Goal: Task Accomplishment & Management: Use online tool/utility

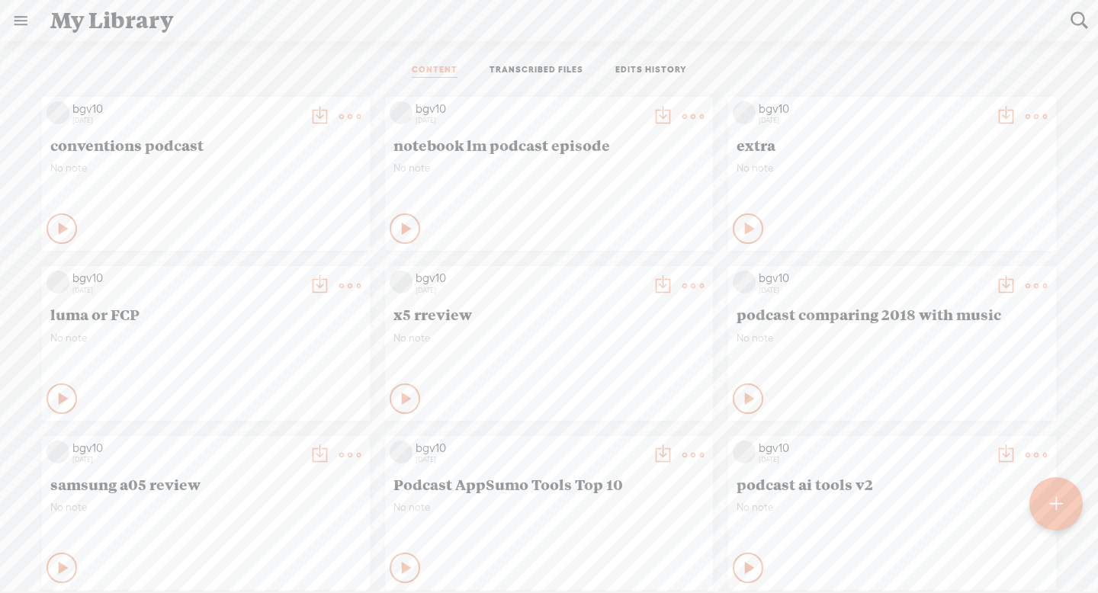
click at [340, 112] on t at bounding box center [349, 116] width 21 height 21
click at [299, 167] on link "Edit" at bounding box center [277, 167] width 153 height 35
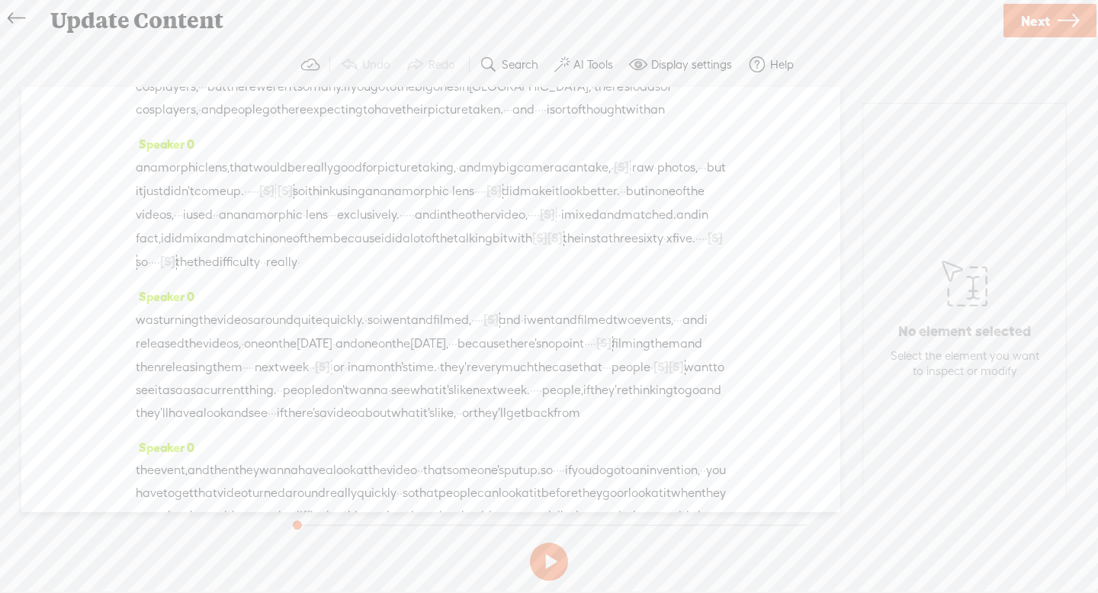
scroll to position [2299, 0]
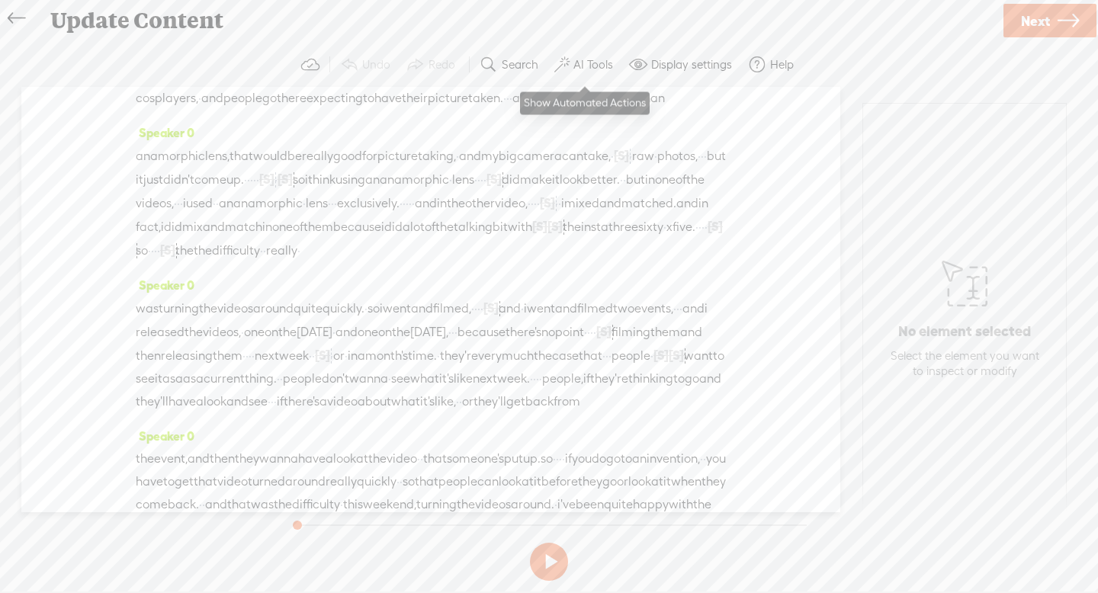
click at [583, 65] on label "AI Tools" at bounding box center [594, 64] width 40 height 15
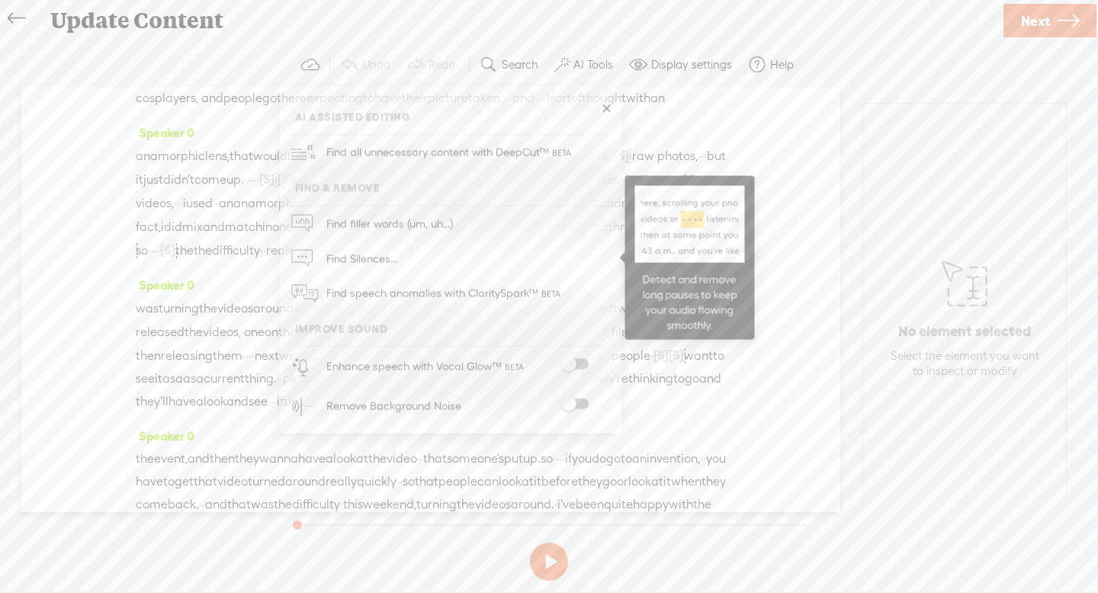
click at [387, 259] on span "Find Silences..." at bounding box center [362, 259] width 82 height 34
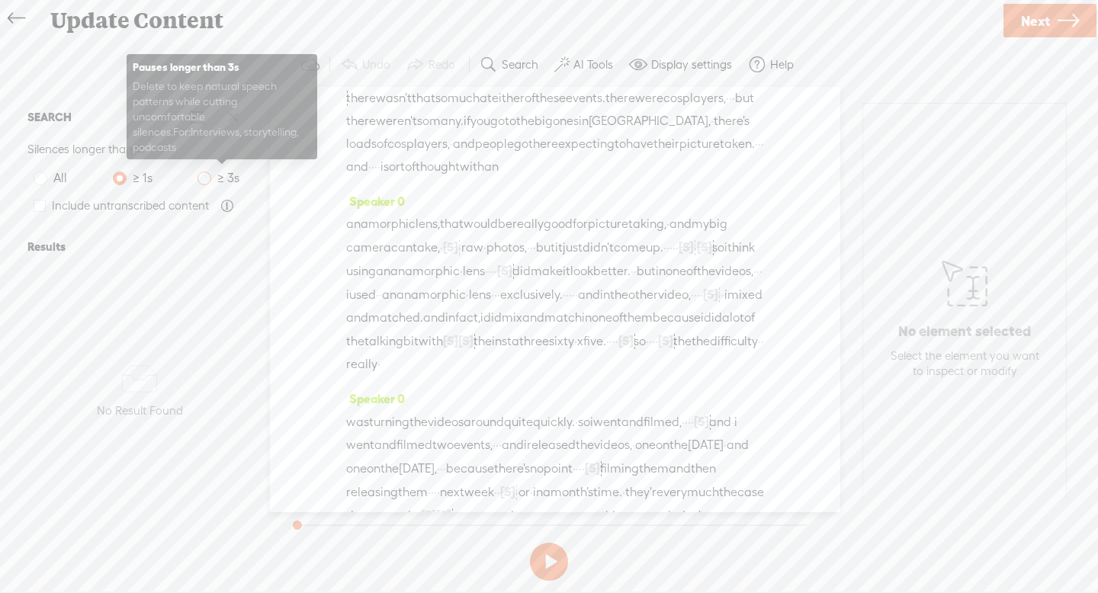
click at [204, 179] on span at bounding box center [205, 179] width 14 height 14
click at [204, 179] on input "≥ 3s" at bounding box center [205, 179] width 14 height 14
radio input "true"
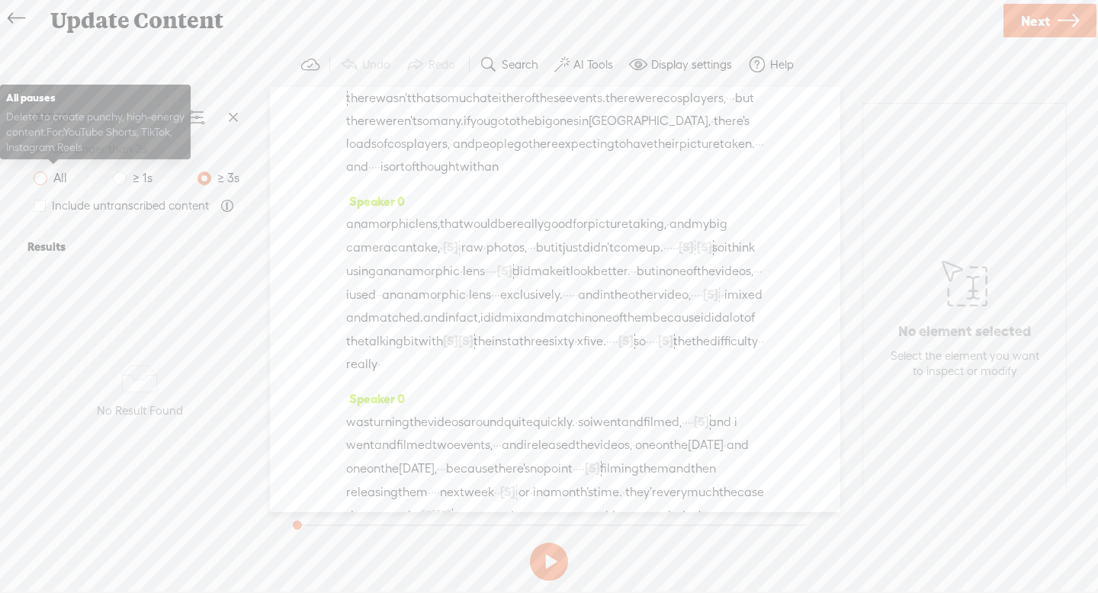
click at [40, 182] on span at bounding box center [41, 179] width 14 height 14
click at [40, 182] on input "All" at bounding box center [41, 179] width 14 height 14
radio input "true"
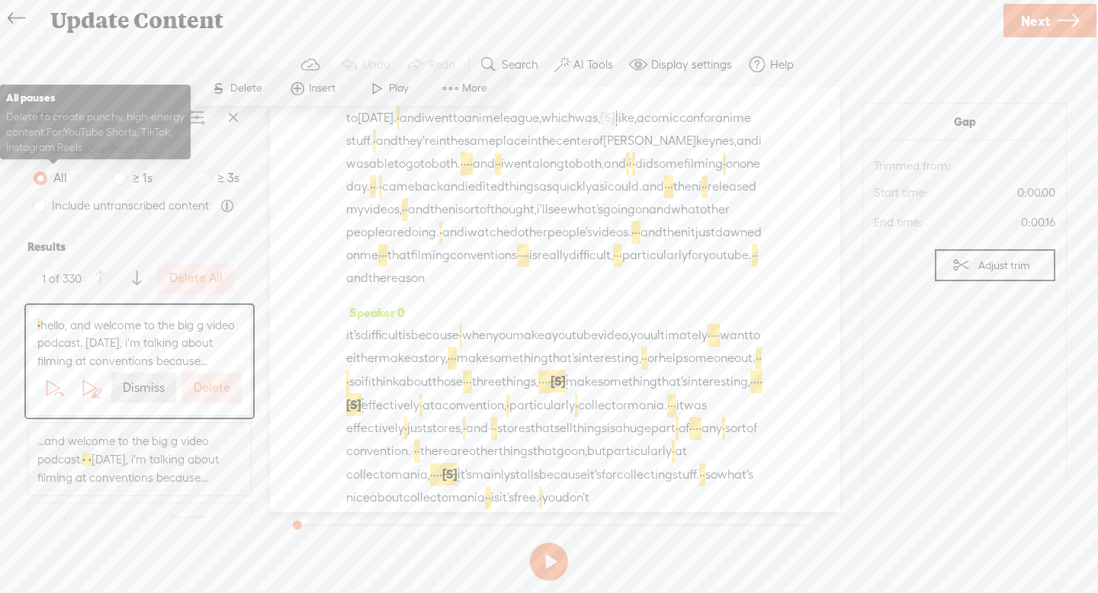
scroll to position [0, 0]
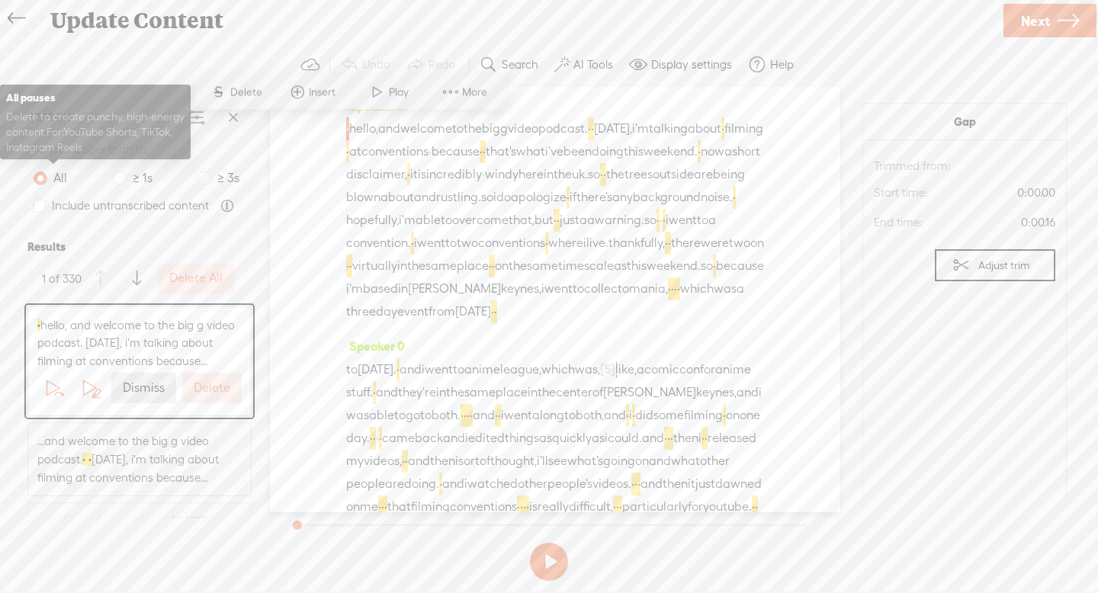
click at [40, 182] on span at bounding box center [41, 179] width 14 height 14
click at [40, 182] on input "All" at bounding box center [41, 179] width 14 height 14
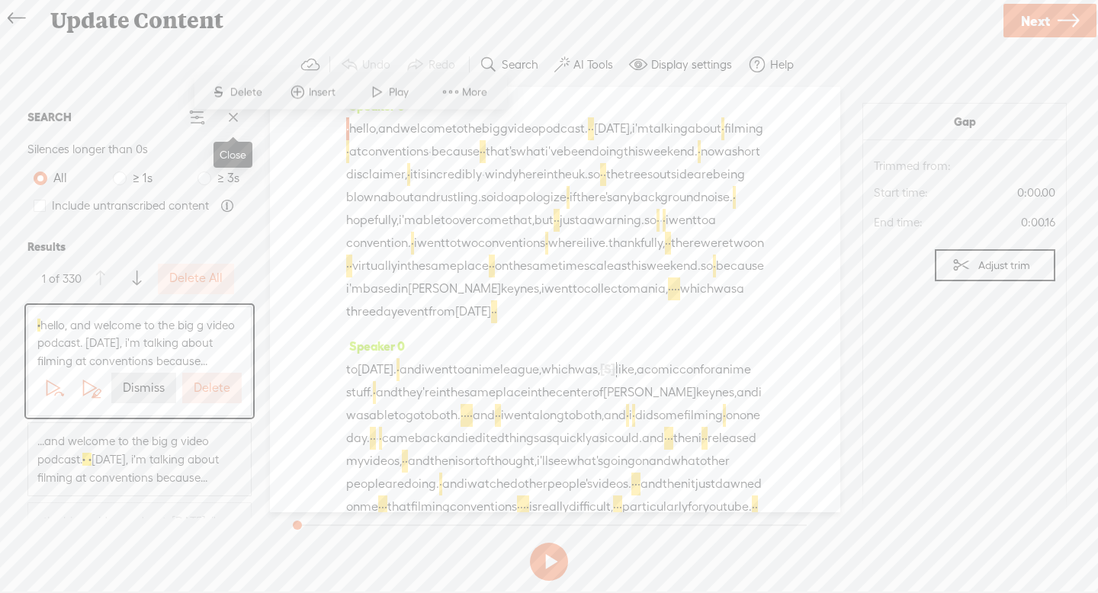
click at [225, 120] on span at bounding box center [233, 117] width 23 height 23
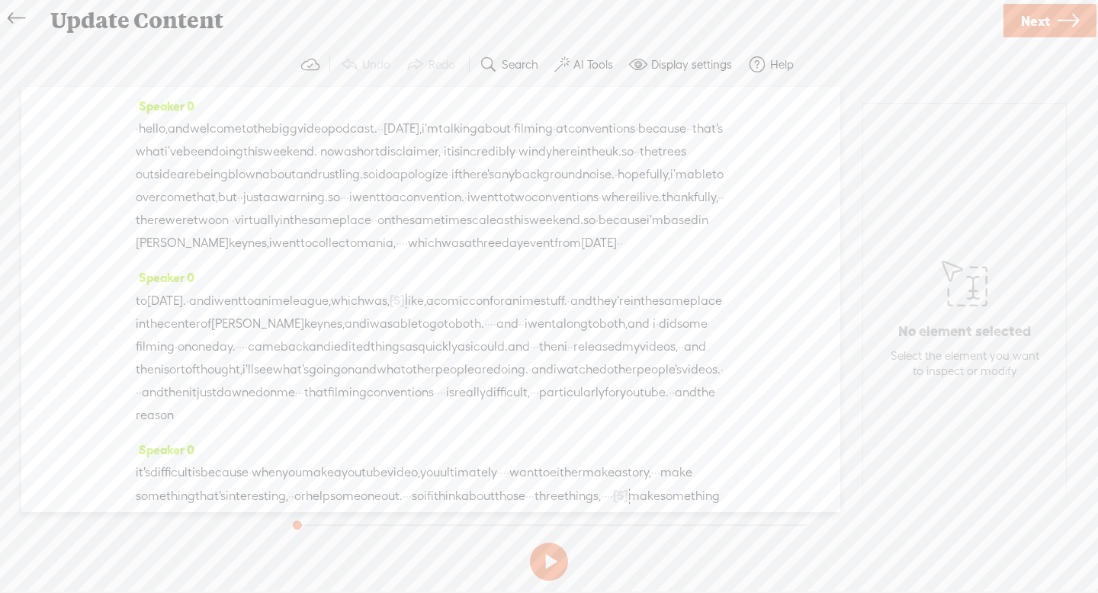
click at [343, 209] on span "·" at bounding box center [344, 197] width 3 height 23
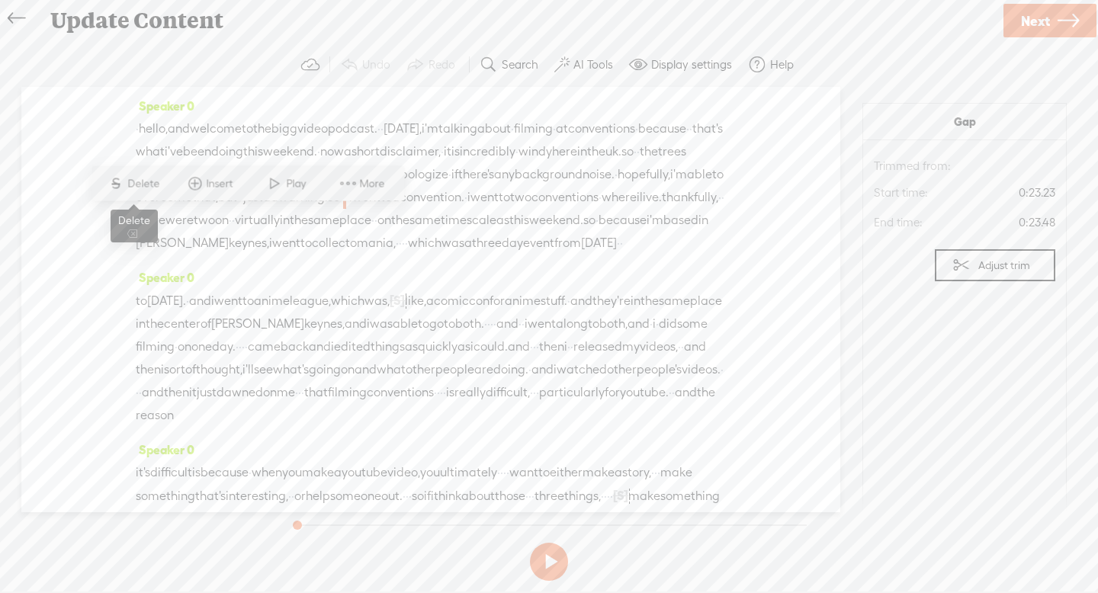
click at [146, 184] on span "Delete" at bounding box center [145, 183] width 36 height 15
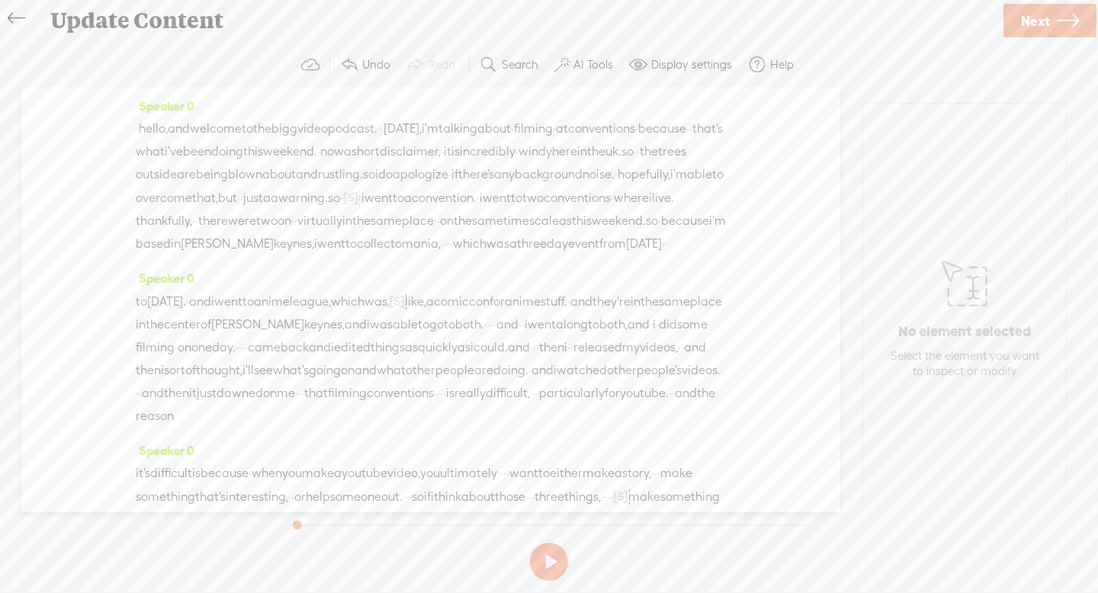
drag, startPoint x: 602, startPoint y: 269, endPoint x: 615, endPoint y: 269, distance: 13.7
click at [615, 255] on div "· hello, and welcome to the big g video podcast. · · [DATE], i'm talking about …" at bounding box center [431, 186] width 590 height 138
click at [517, 224] on span "Delete" at bounding box center [516, 229] width 36 height 15
drag, startPoint x: 537, startPoint y: 389, endPoint x: 555, endPoint y: 390, distance: 18.4
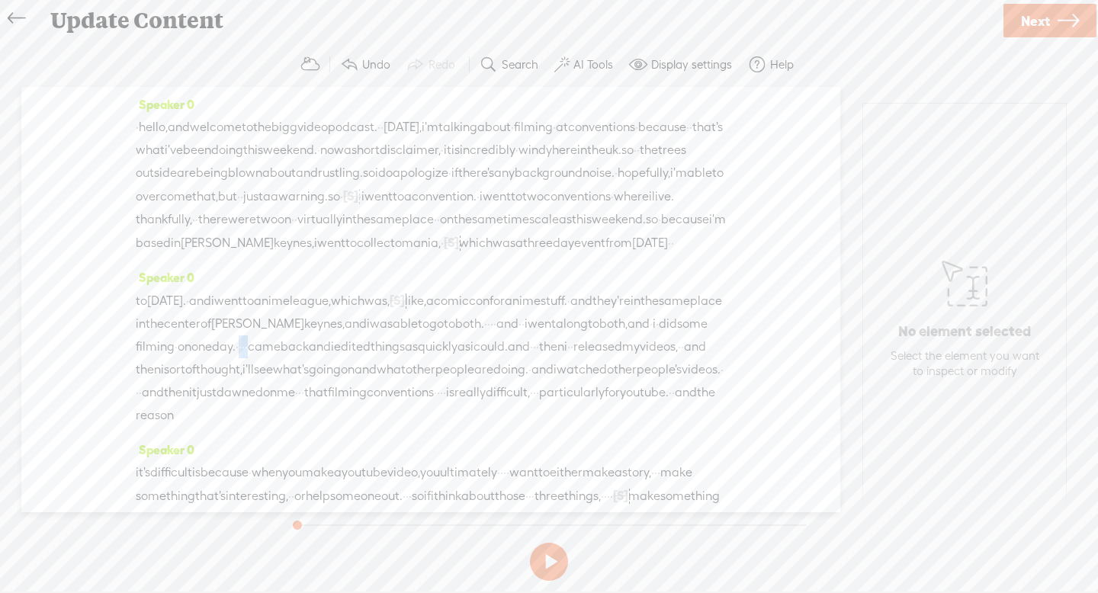
click at [555, 390] on div "to sunday. · and i went to anime league, which was, [S] uh, like, a comic con f…" at bounding box center [431, 358] width 590 height 138
click at [448, 354] on span "Delete" at bounding box center [456, 354] width 36 height 15
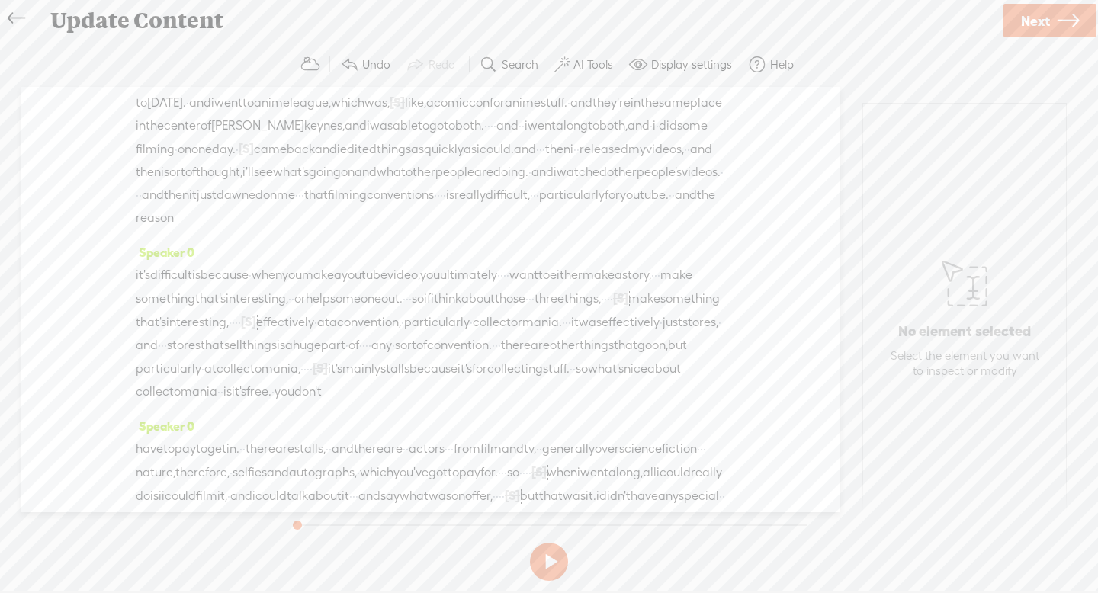
scroll to position [203, 0]
drag, startPoint x: 580, startPoint y: 338, endPoint x: 596, endPoint y: 339, distance: 16.0
click at [596, 339] on div "it's difficult is because · when you make a youtube video, you ultimately · · ·…" at bounding box center [431, 331] width 590 height 140
click at [503, 304] on span "Delete" at bounding box center [498, 301] width 36 height 15
drag, startPoint x: 548, startPoint y: 385, endPoint x: 561, endPoint y: 386, distance: 12.2
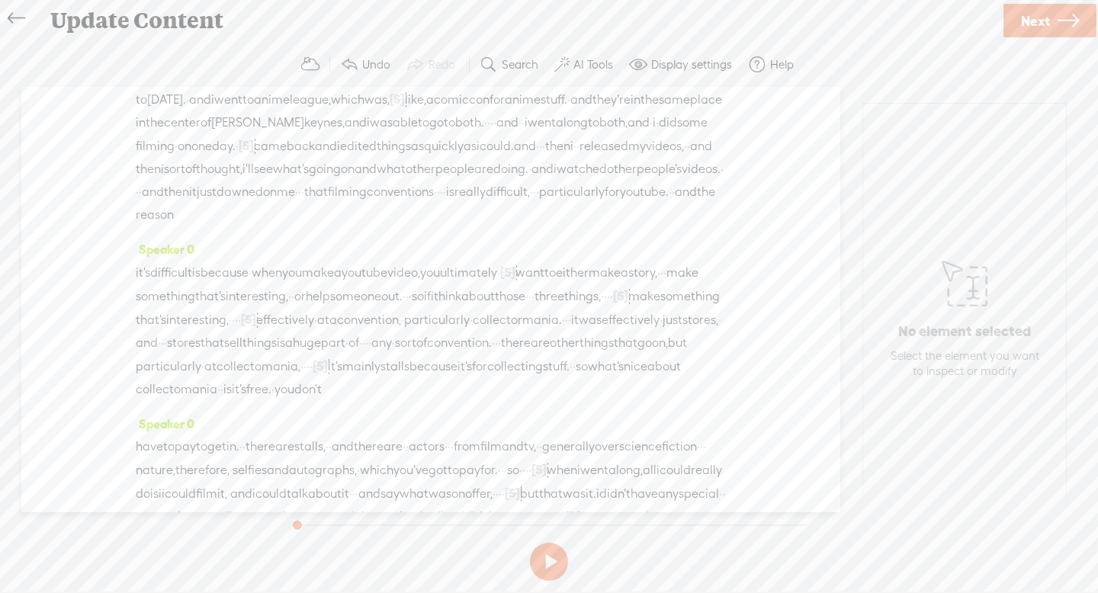
click at [561, 386] on div "it's difficult is because · when you make a youtube video, you ultimately · [S]…" at bounding box center [431, 331] width 590 height 140
click at [455, 348] on span "Delete" at bounding box center [457, 347] width 36 height 15
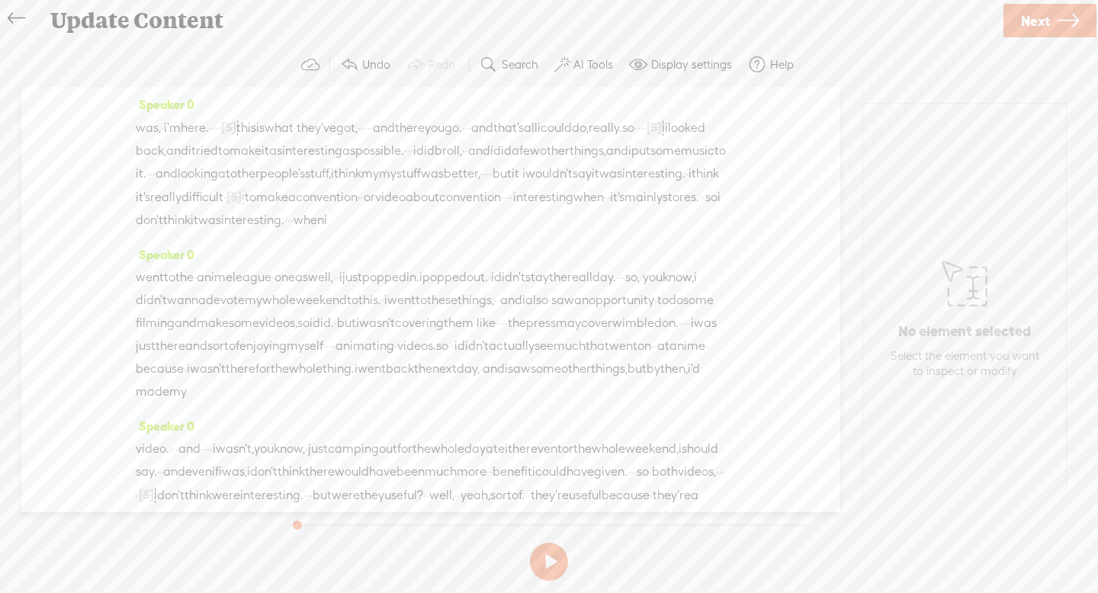
scroll to position [676, 0]
drag, startPoint x: 453, startPoint y: 252, endPoint x: 472, endPoint y: 253, distance: 19.1
click at [472, 228] on div "was, · i'm here. · · · · [S] · this is what · they've got, · · · · · and there …" at bounding box center [431, 170] width 590 height 116
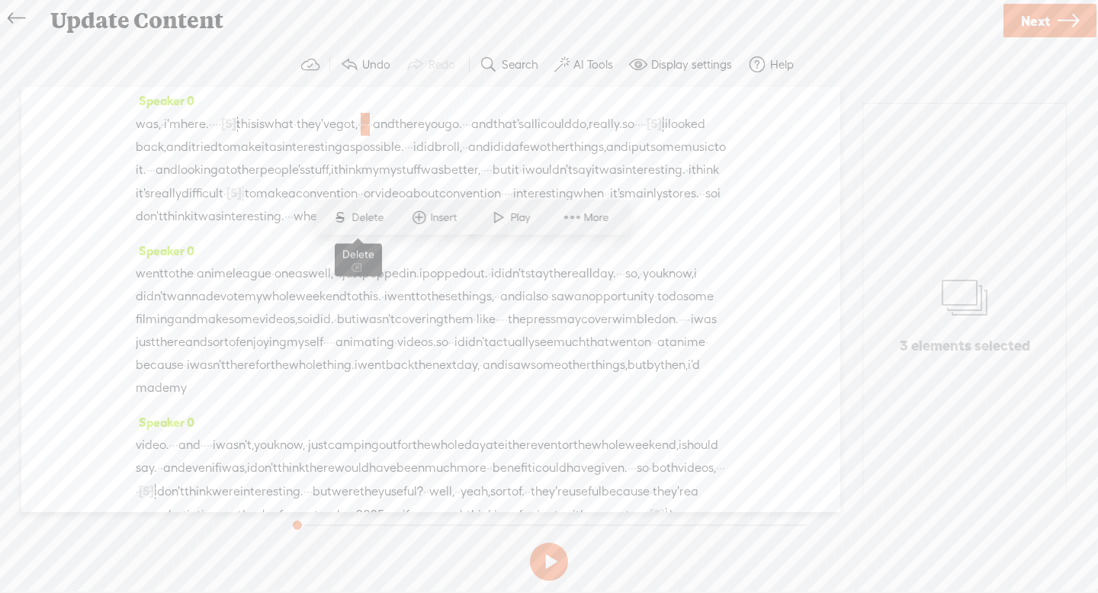
click at [371, 218] on span "Delete" at bounding box center [370, 217] width 36 height 15
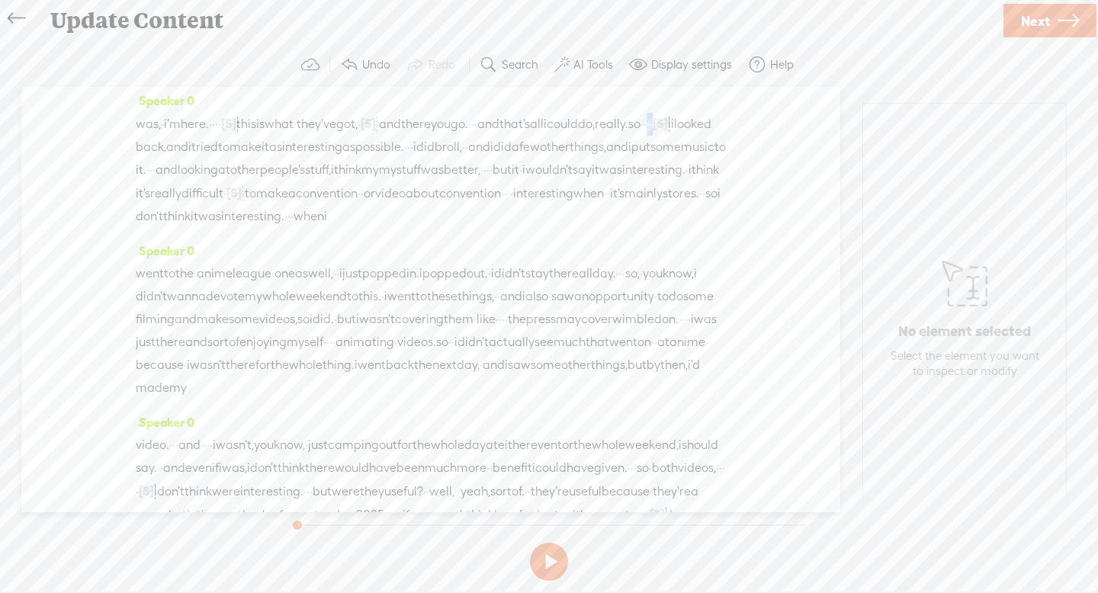
drag, startPoint x: 263, startPoint y: 281, endPoint x: 281, endPoint y: 280, distance: 17.6
click at [281, 228] on div "was, · i'm here. · · · · [S] · this is what · they've got, · [S] · · · · and th…" at bounding box center [431, 170] width 590 height 116
click at [194, 245] on span "Delete" at bounding box center [180, 240] width 36 height 15
drag, startPoint x: 242, startPoint y: 255, endPoint x: 257, endPoint y: 256, distance: 15.3
click at [257, 228] on div "was, · i'm here. · · · · [S] · this is what · they've got, · [S] · · · · and th…" at bounding box center [431, 170] width 590 height 116
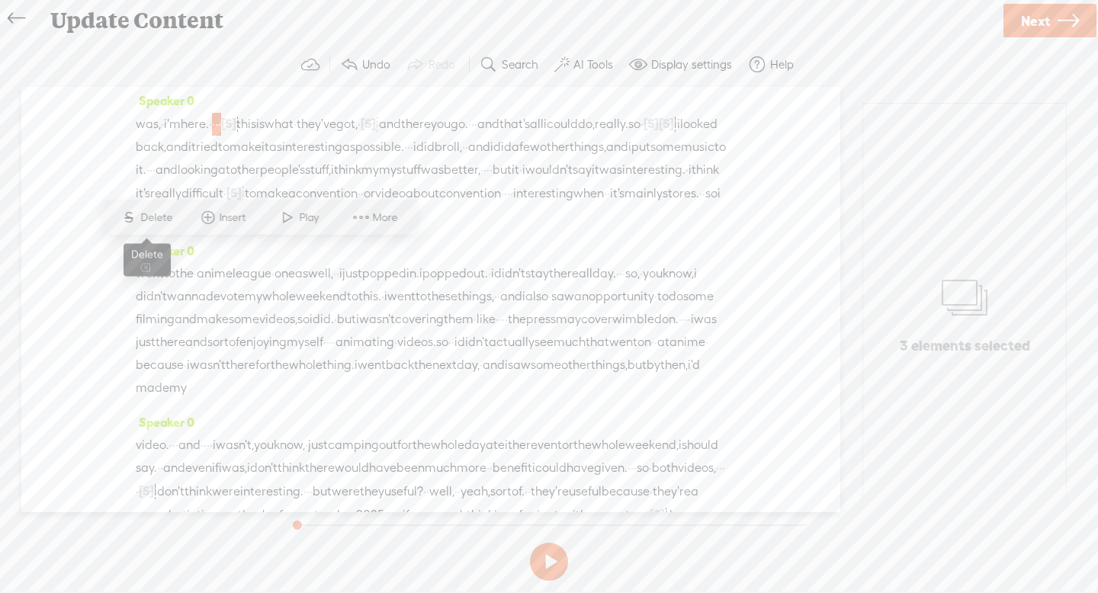
click at [168, 219] on span "Delete" at bounding box center [158, 217] width 36 height 15
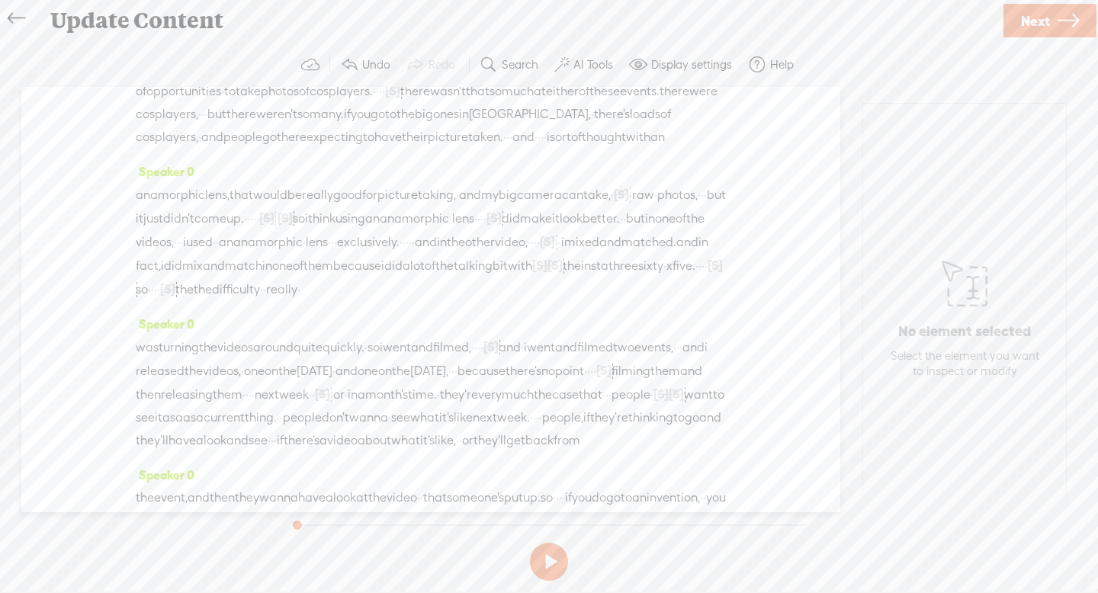
scroll to position [2264, 0]
drag, startPoint x: 359, startPoint y: 334, endPoint x: 381, endPoint y: 336, distance: 21.4
click at [284, 299] on span "Delete" at bounding box center [282, 303] width 36 height 15
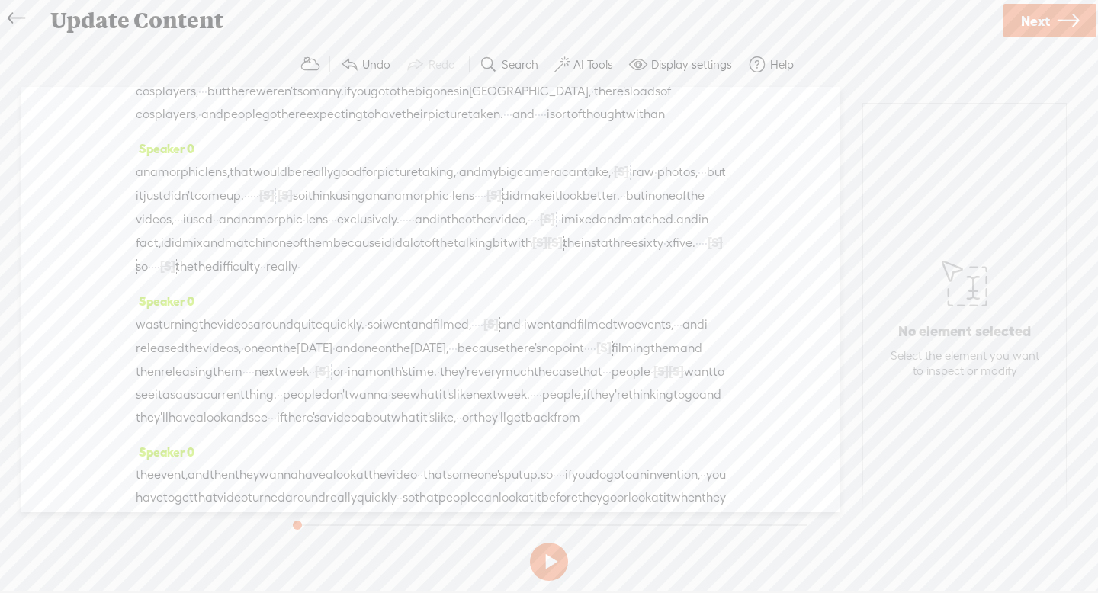
drag, startPoint x: 597, startPoint y: 275, endPoint x: 620, endPoint y: 275, distance: 22.9
click at [508, 236] on span "Delete" at bounding box center [514, 236] width 36 height 15
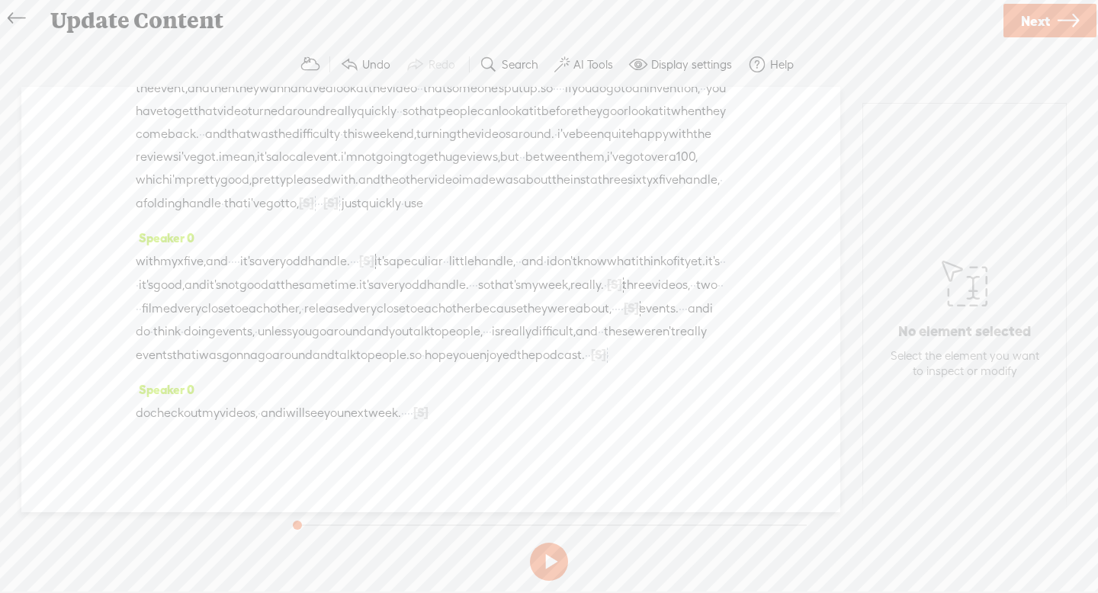
scroll to position [2685, 0]
drag, startPoint x: 278, startPoint y: 284, endPoint x: 299, endPoint y: 285, distance: 20.6
drag, startPoint x: 300, startPoint y: 285, endPoint x: 276, endPoint y: 281, distance: 24.8
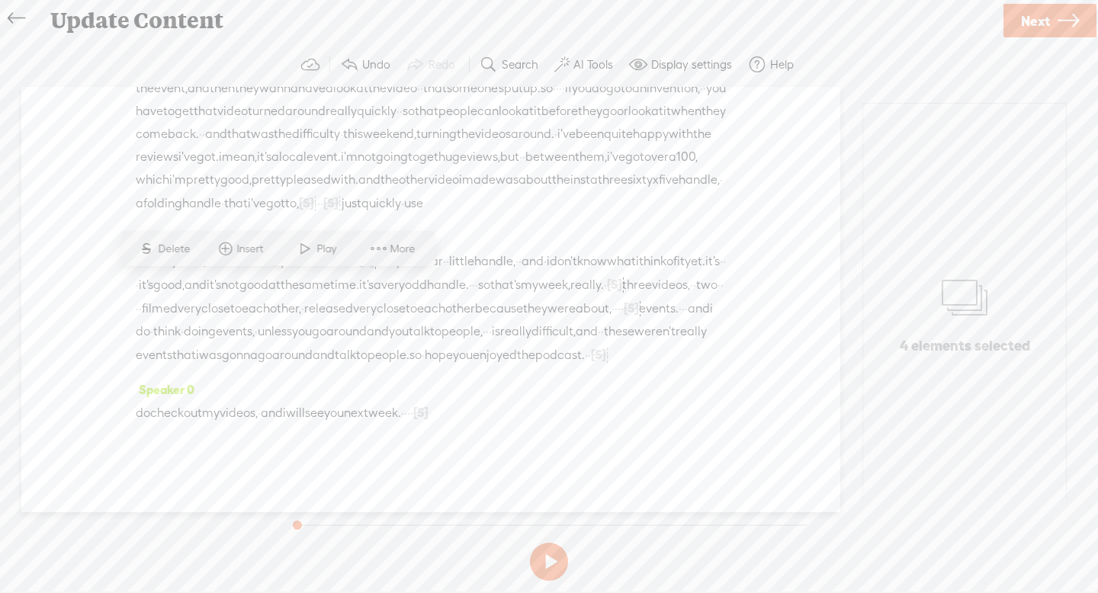
click at [182, 252] on span "Delete" at bounding box center [176, 249] width 36 height 15
drag, startPoint x: 442, startPoint y: 240, endPoint x: 464, endPoint y: 242, distance: 21.4
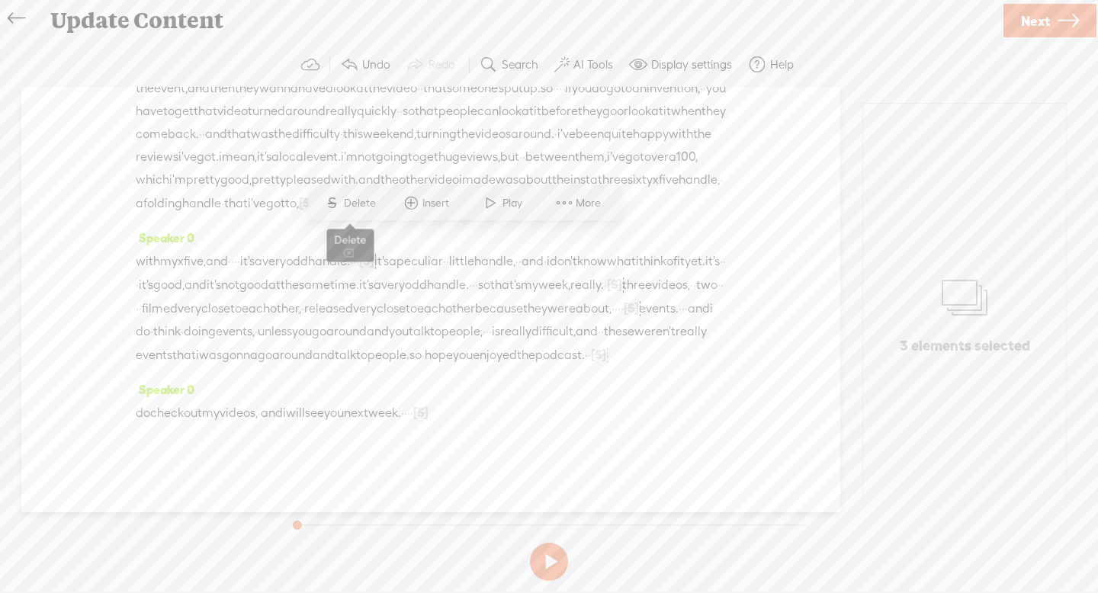
click at [364, 211] on span "S Delete" at bounding box center [350, 202] width 76 height 27
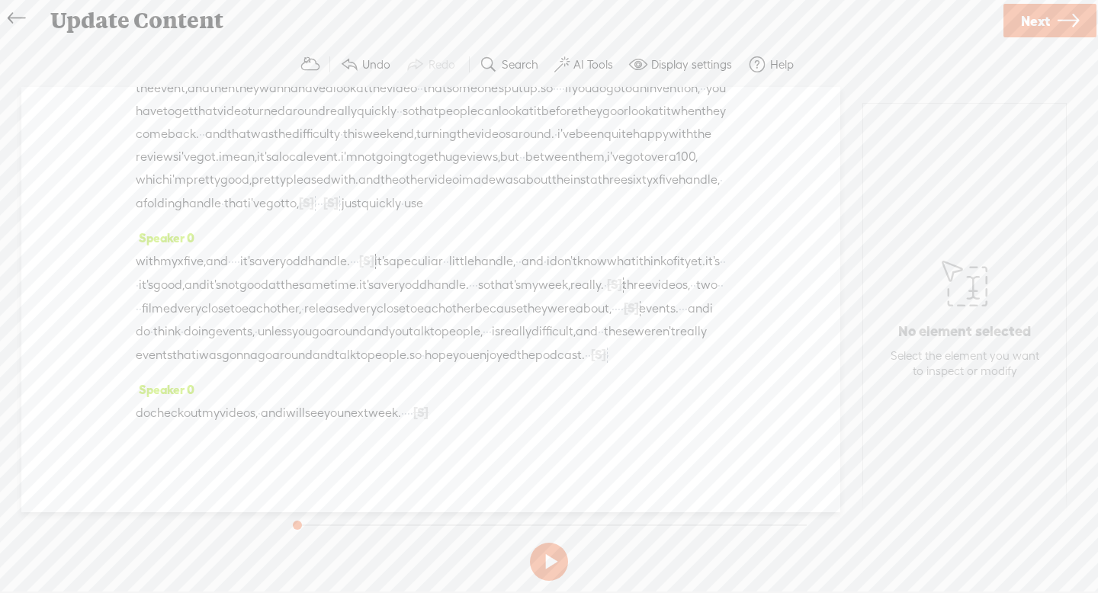
scroll to position [3268, 0]
drag, startPoint x: 586, startPoint y: 286, endPoint x: 603, endPoint y: 286, distance: 17.5
click at [603, 286] on div "with my x five, and · · · · it's a very odd handle. · · · [S] um, it's a peculi…" at bounding box center [431, 307] width 590 height 117
drag, startPoint x: 603, startPoint y: 286, endPoint x: 591, endPoint y: 284, distance: 12.3
click at [591, 284] on div "with my x five, and · · · · it's a very odd handle. · · · [S] um, it's a peculi…" at bounding box center [431, 307] width 590 height 117
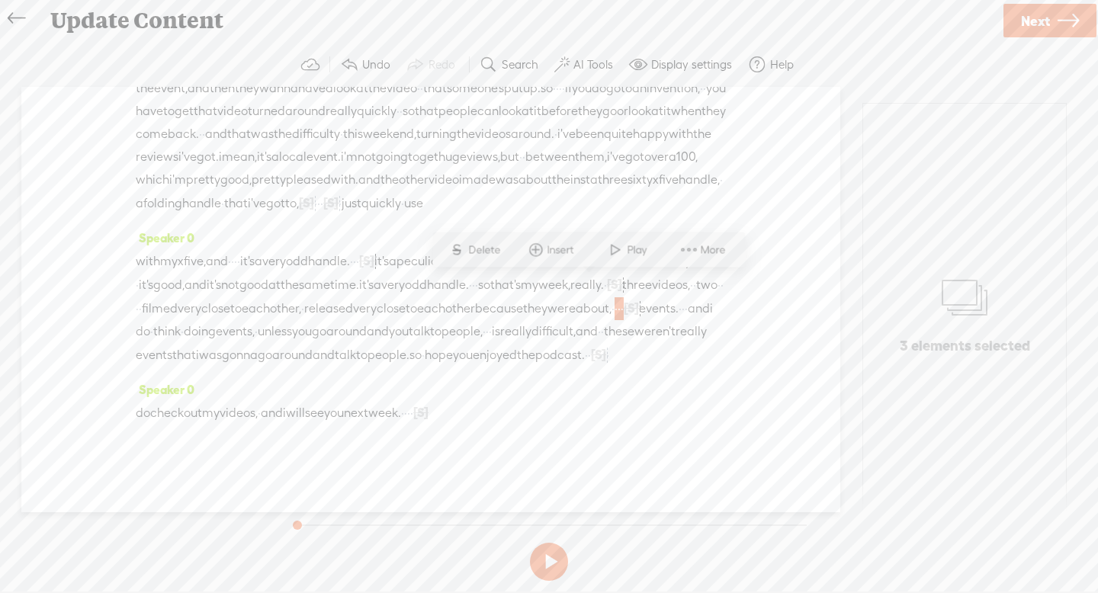
click at [485, 250] on span "Delete" at bounding box center [486, 250] width 36 height 15
click at [1024, 21] on span "Next" at bounding box center [1035, 21] width 29 height 39
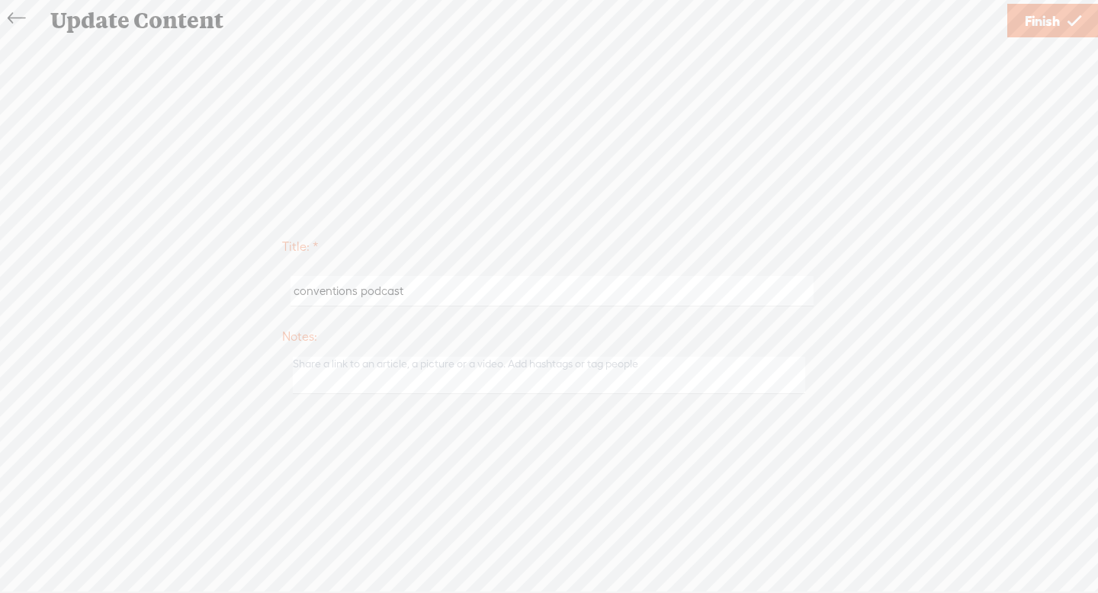
click at [1027, 28] on span "Finish" at bounding box center [1042, 21] width 35 height 39
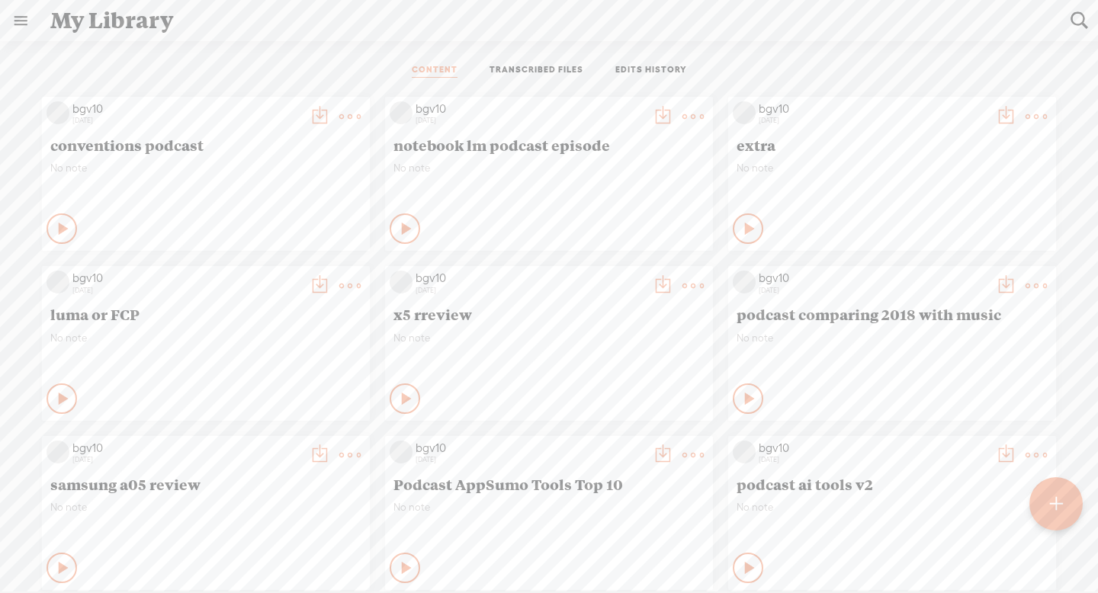
click at [317, 114] on t at bounding box center [319, 116] width 21 height 21
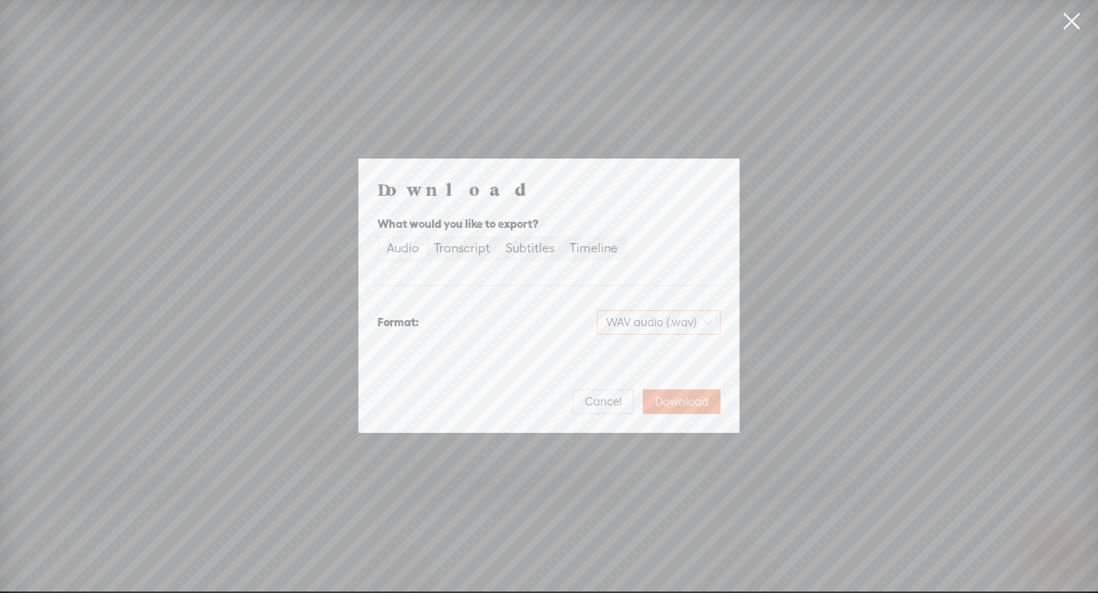
click at [617, 326] on span "WAV audio (.wav)" at bounding box center [658, 322] width 105 height 23
click at [625, 361] on div "MP3 audio (.mp3)" at bounding box center [646, 354] width 124 height 15
click at [680, 406] on span "Download" at bounding box center [681, 401] width 53 height 15
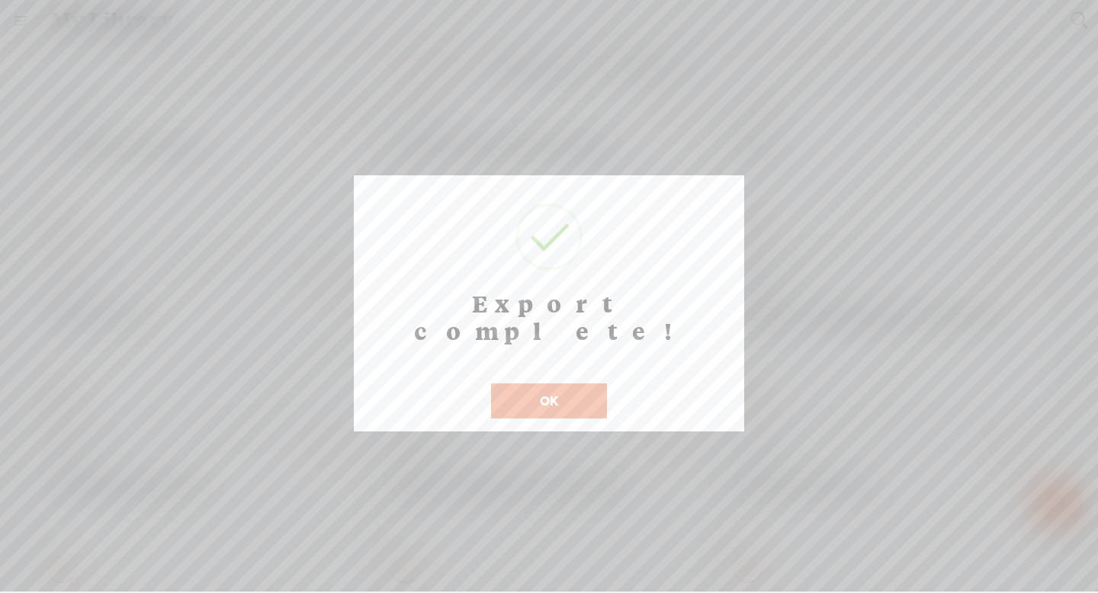
click at [519, 384] on button "OK" at bounding box center [549, 401] width 116 height 35
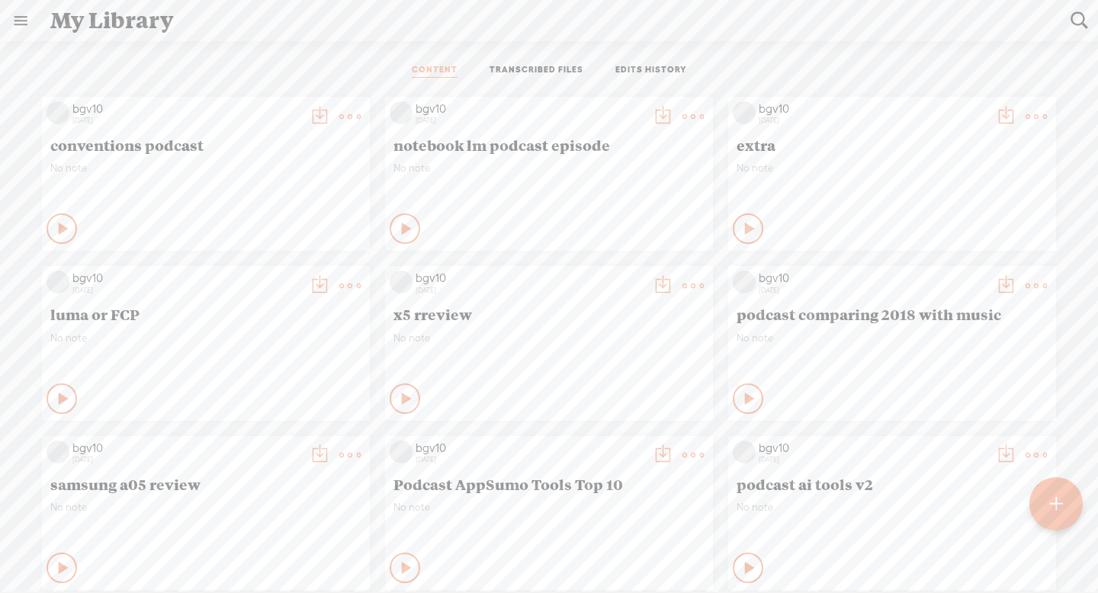
click at [339, 113] on t at bounding box center [349, 116] width 21 height 21
click at [296, 161] on link "Edit" at bounding box center [277, 167] width 153 height 35
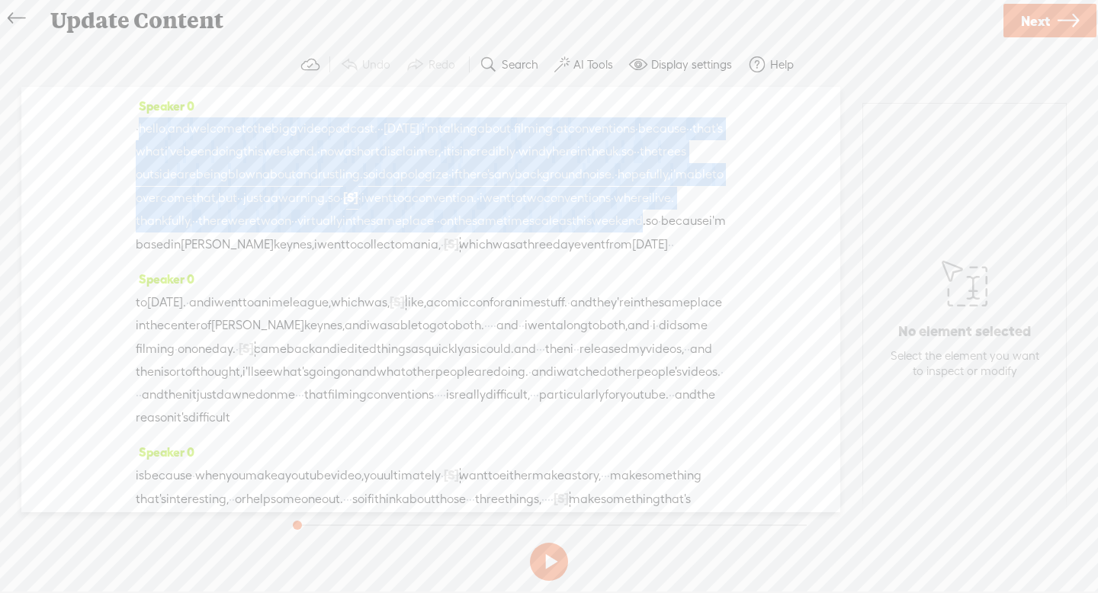
drag, startPoint x: 145, startPoint y: 127, endPoint x: 181, endPoint y: 265, distance: 142.6
click at [181, 256] on div "· hello, and welcome to the big g video podcast. · · [DATE], i'm talking about …" at bounding box center [431, 186] width 590 height 139
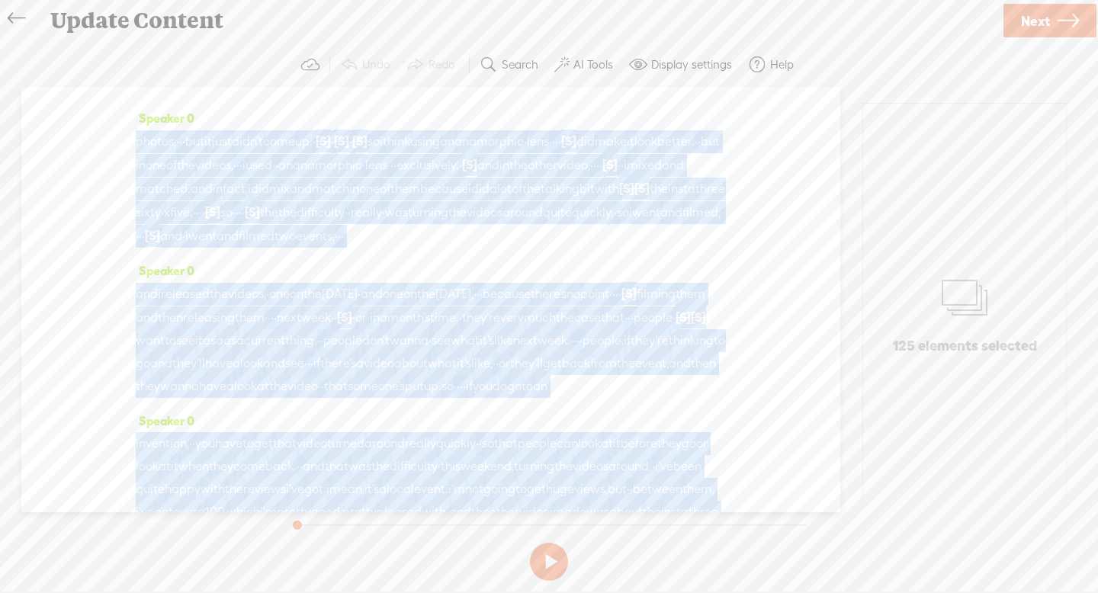
scroll to position [3212, 0]
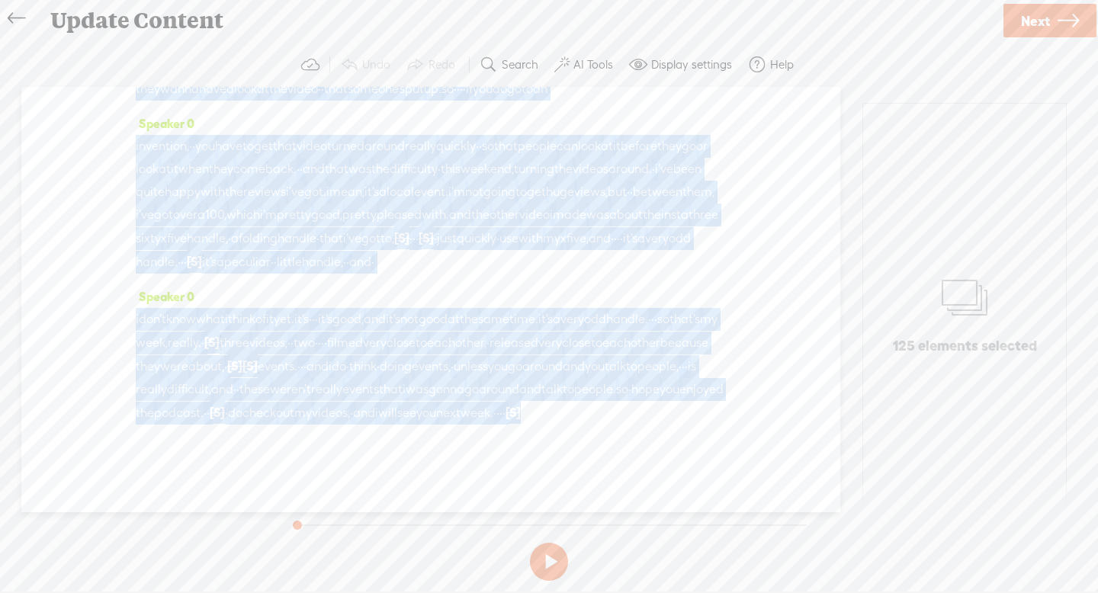
drag, startPoint x: 135, startPoint y: 130, endPoint x: 332, endPoint y: 458, distance: 382.4
click at [332, 458] on div "Speaker 0 · hello, and welcome to the big g video podcast. · · [DATE], i'm talk…" at bounding box center [430, 300] width 819 height 426
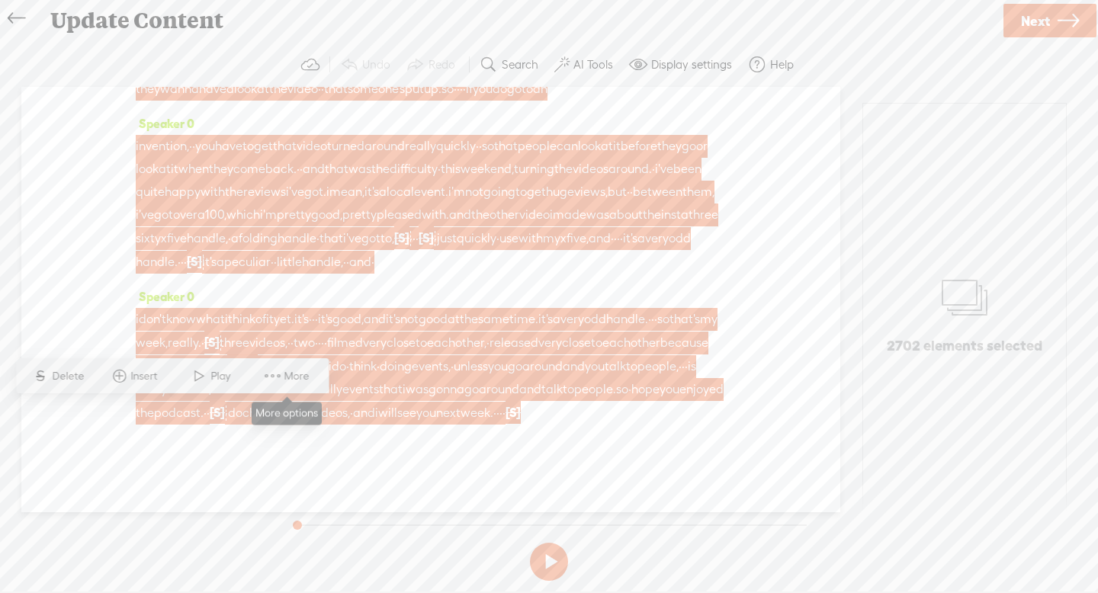
click at [295, 372] on span "More" at bounding box center [298, 376] width 29 height 15
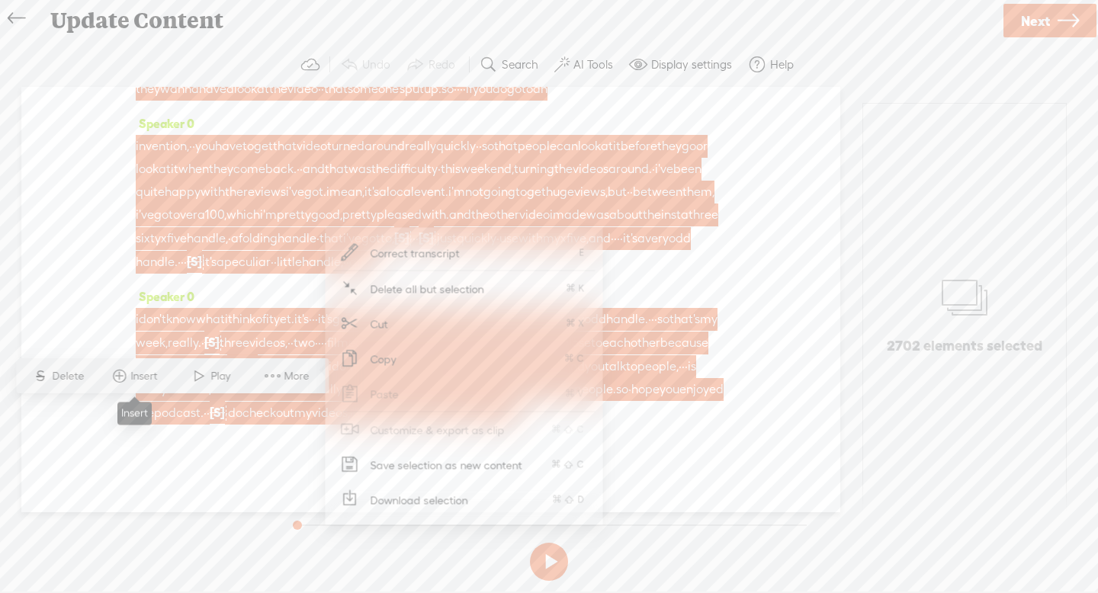
click at [145, 370] on span "Insert" at bounding box center [146, 376] width 31 height 15
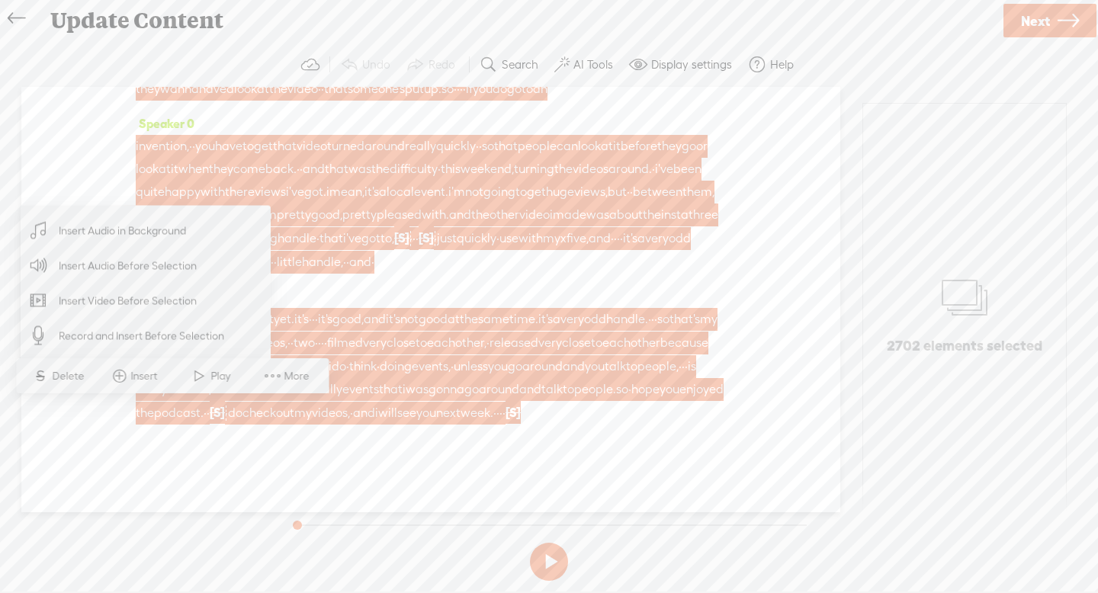
click at [202, 230] on span "Insert Audio in Background" at bounding box center [123, 231] width 188 height 34
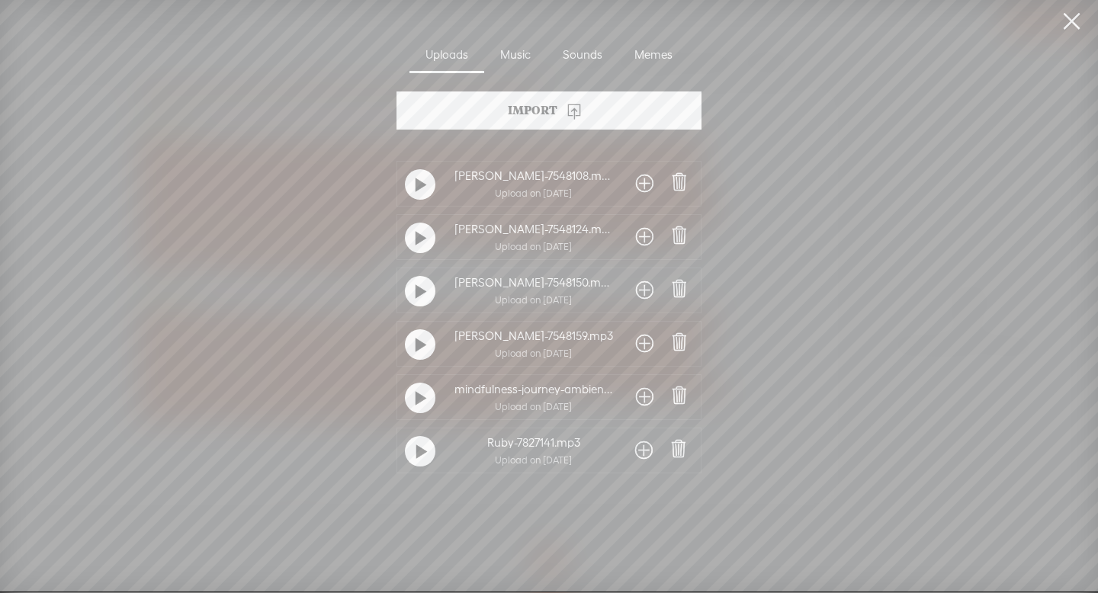
click at [422, 183] on t at bounding box center [421, 185] width 11 height 24
click at [422, 183] on div at bounding box center [420, 184] width 31 height 31
click at [521, 56] on div "Music" at bounding box center [515, 55] width 63 height 35
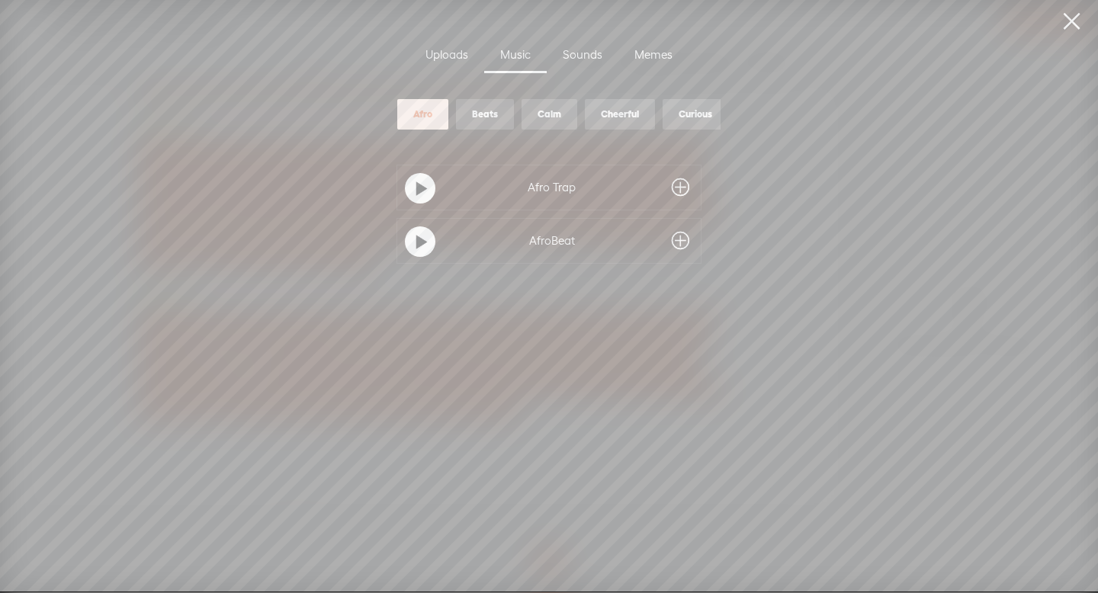
click at [560, 118] on div "Calm" at bounding box center [550, 114] width 24 height 13
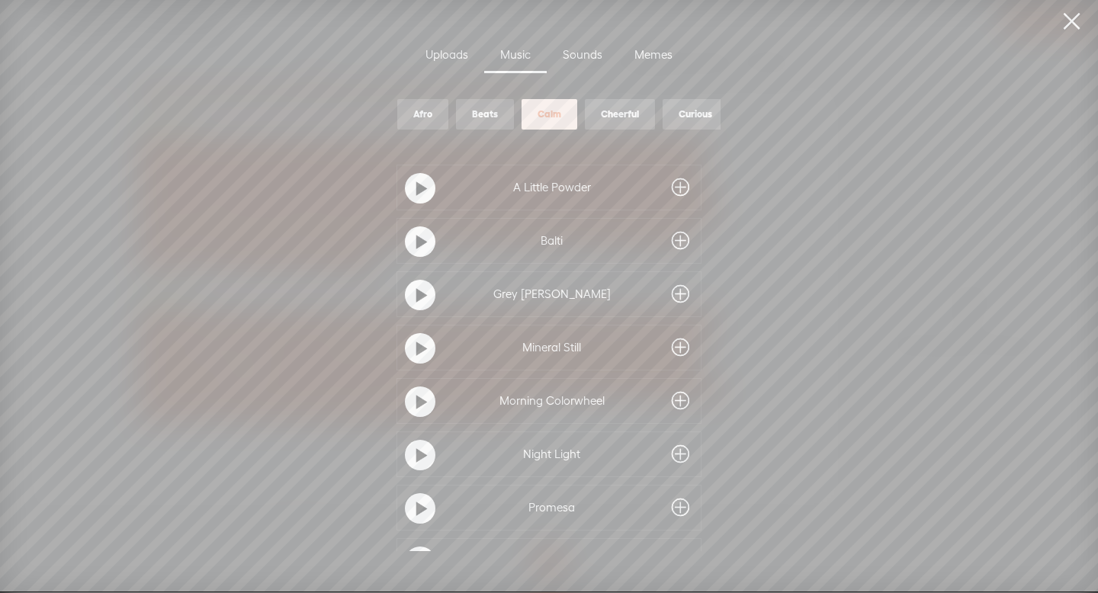
click at [409, 191] on div at bounding box center [420, 188] width 31 height 31
click at [416, 455] on t at bounding box center [421, 456] width 11 height 24
click at [423, 509] on div at bounding box center [420, 508] width 31 height 31
click at [418, 400] on t at bounding box center [421, 402] width 11 height 24
click at [625, 114] on div "Cheerful" at bounding box center [620, 114] width 38 height 13
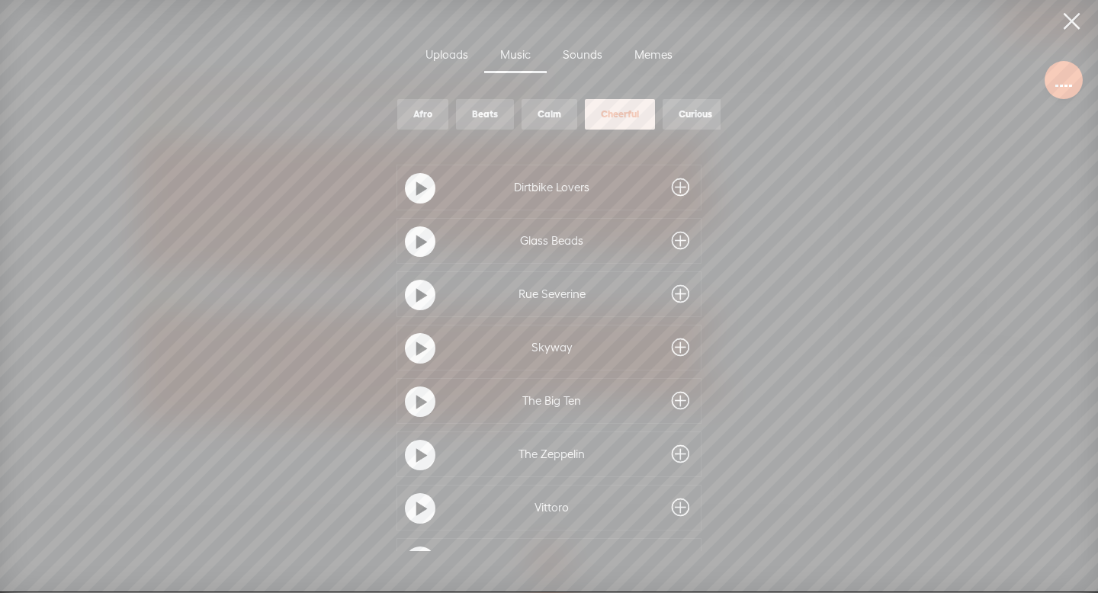
click at [423, 240] on div at bounding box center [420, 242] width 31 height 31
click at [423, 241] on div at bounding box center [420, 242] width 31 height 31
click at [680, 234] on span at bounding box center [681, 241] width 18 height 24
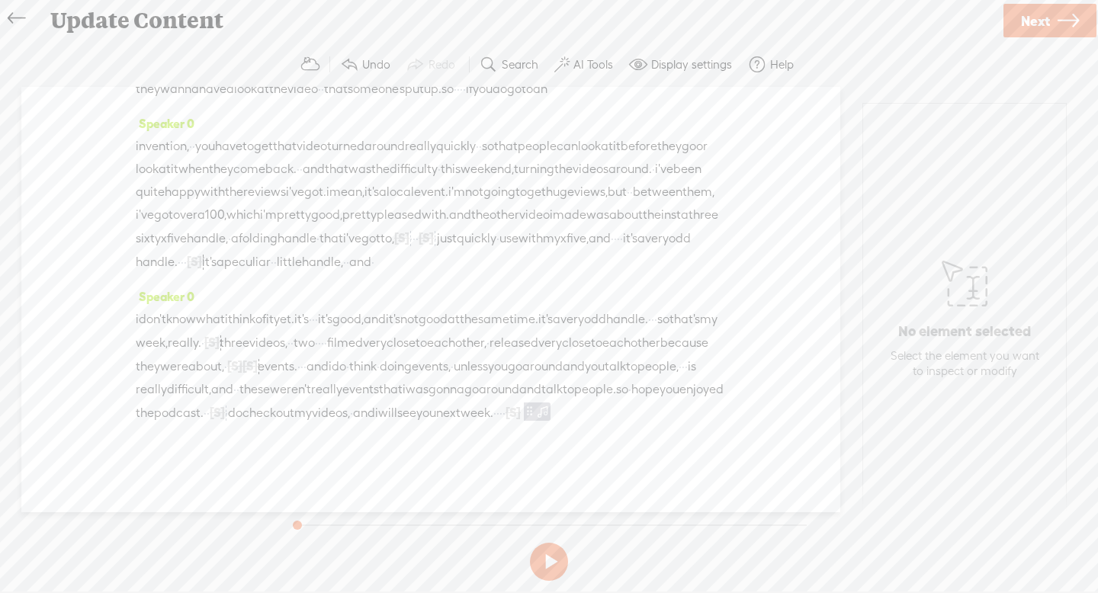
click at [609, 158] on span "around." at bounding box center [630, 169] width 43 height 23
click at [357, 94] on span at bounding box center [356, 89] width 23 height 27
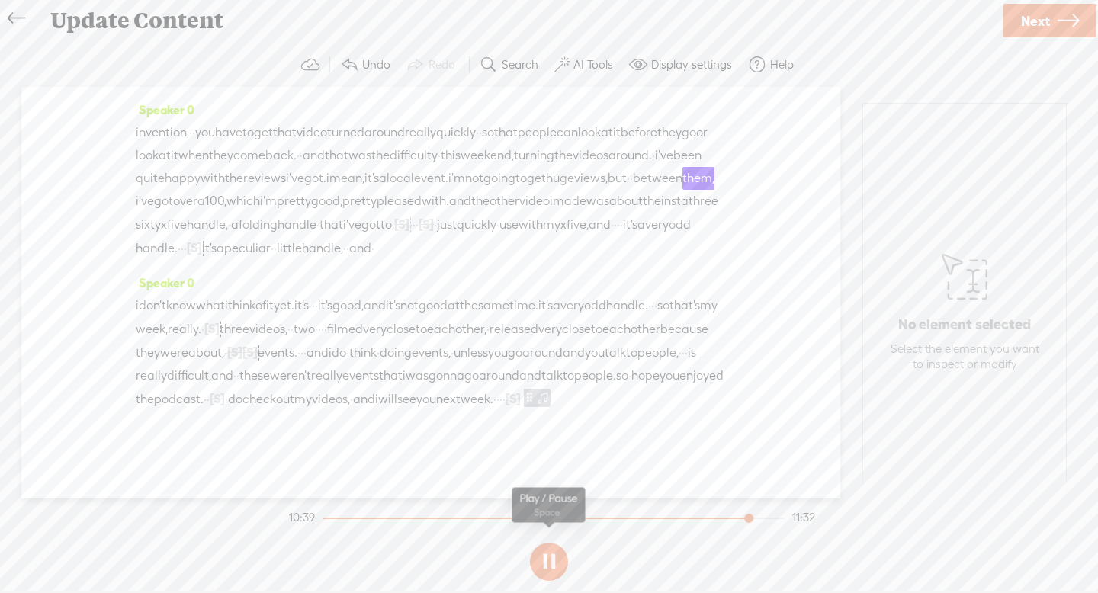
click at [539, 560] on button at bounding box center [549, 562] width 38 height 38
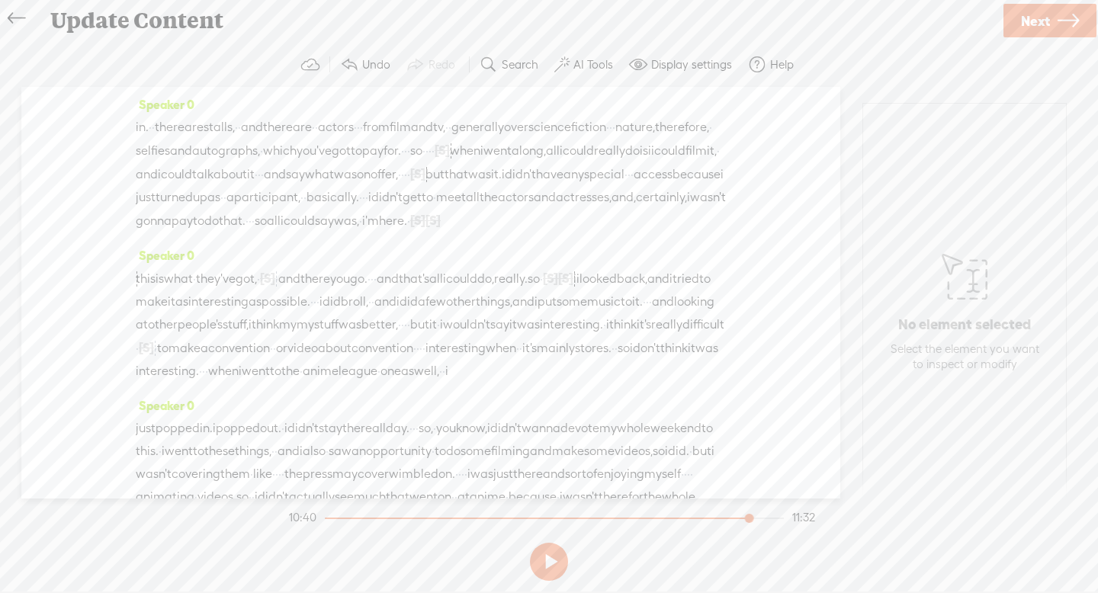
scroll to position [0, 0]
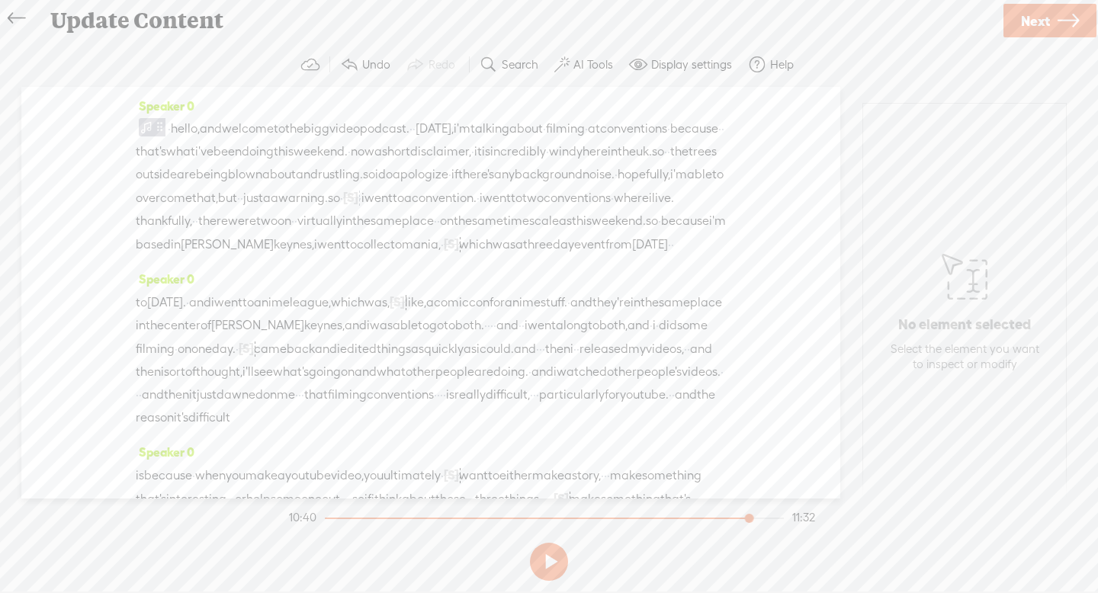
click at [123, 125] on div "Speaker 0 · hello, and welcome to the big g video podcast. · · [DATE], i'm talk…" at bounding box center [430, 293] width 819 height 412
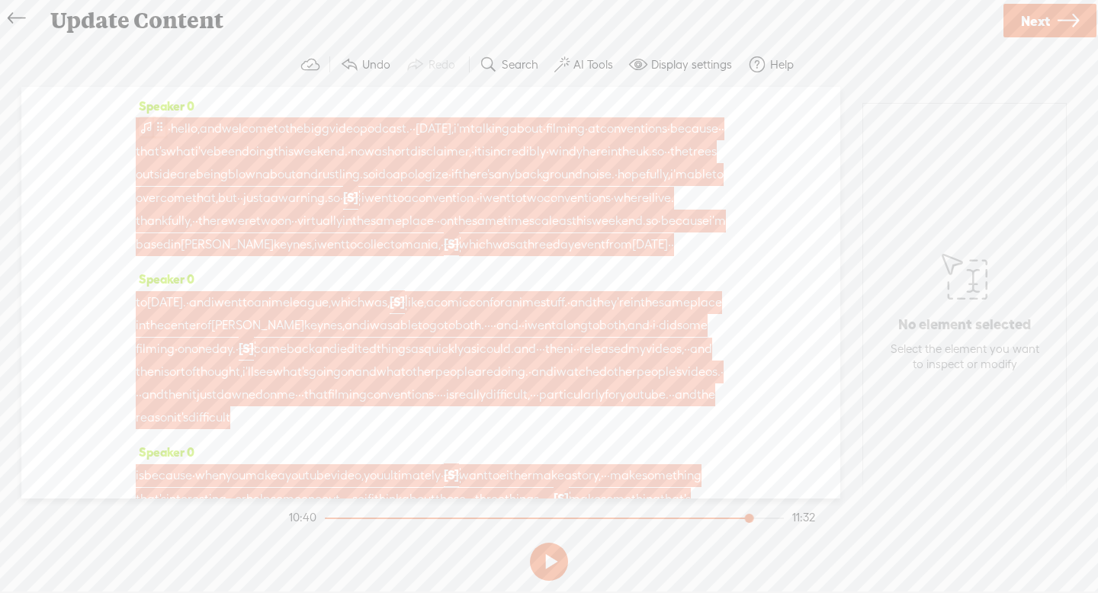
click at [142, 127] on span at bounding box center [146, 127] width 15 height 18
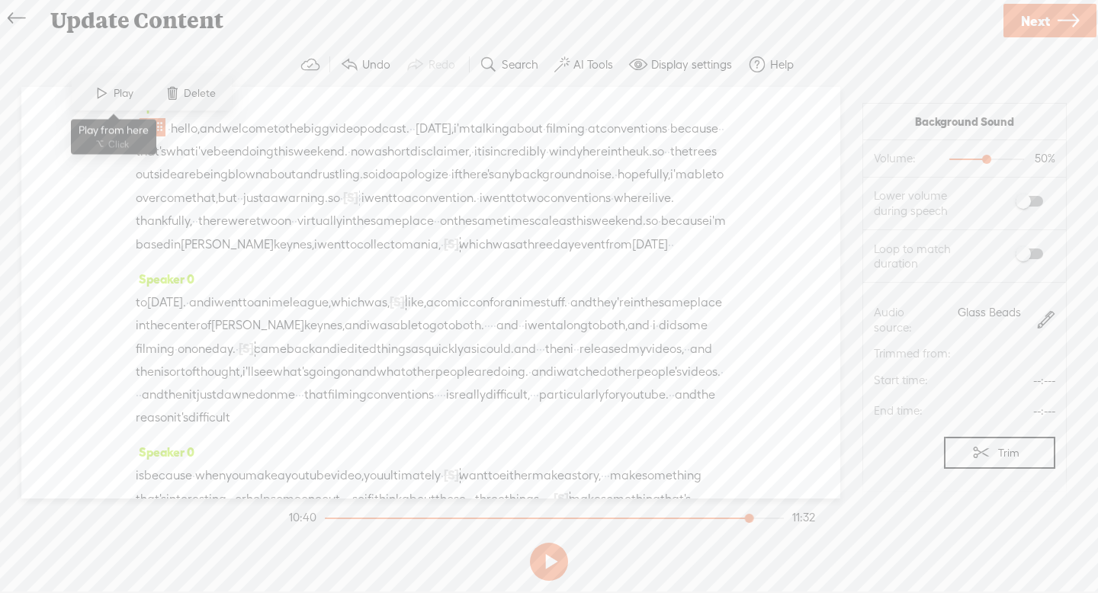
click at [114, 94] on span "Play" at bounding box center [126, 93] width 24 height 15
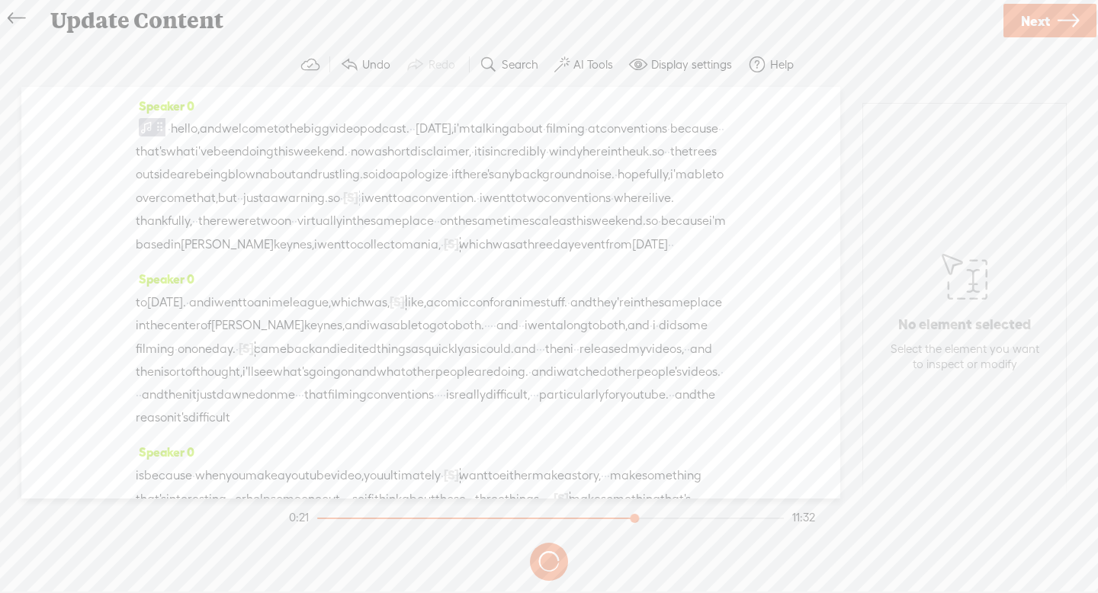
click at [635, 518] on div at bounding box center [550, 519] width 467 height 2
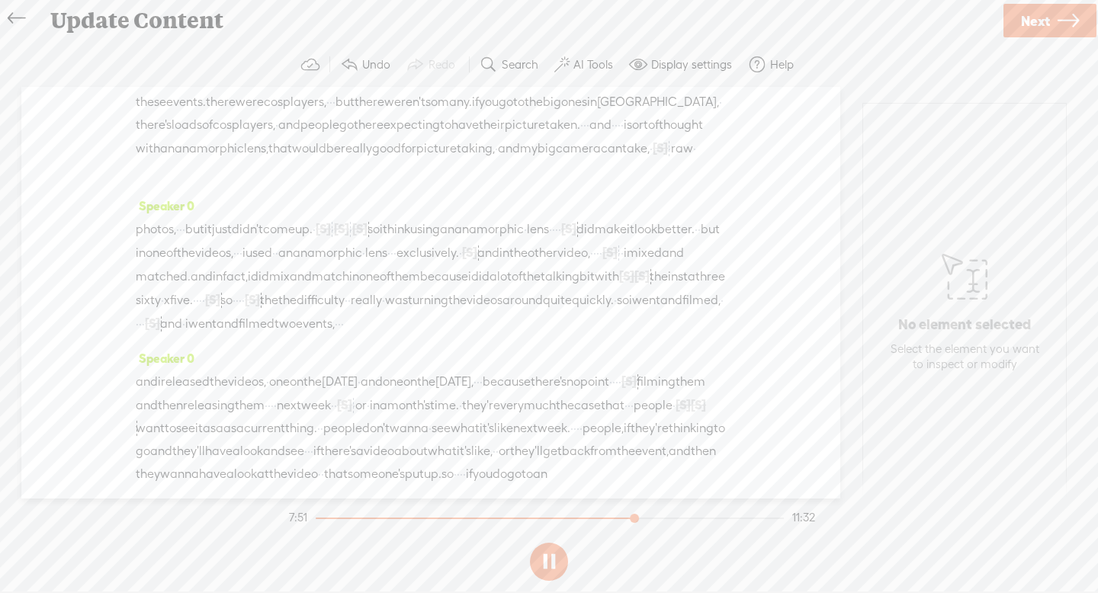
scroll to position [2288, 0]
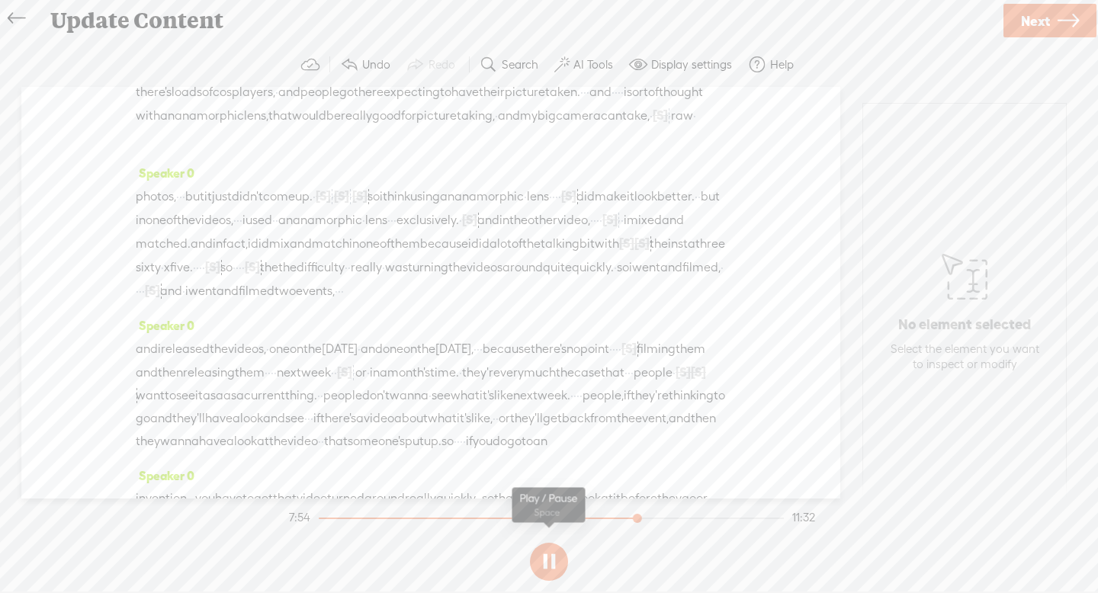
click at [540, 563] on button at bounding box center [549, 562] width 38 height 38
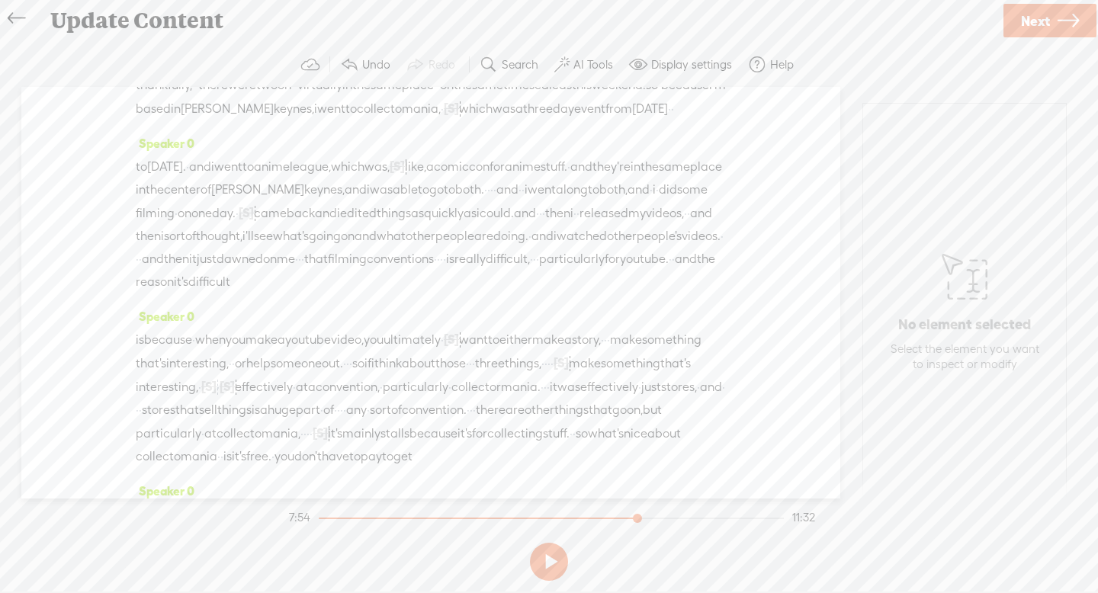
scroll to position [0, 0]
